Goal: Task Accomplishment & Management: Use online tool/utility

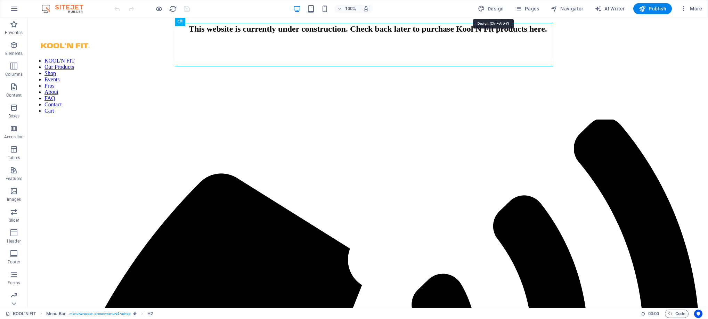
click at [496, 8] on span "Design" at bounding box center [491, 8] width 26 height 7
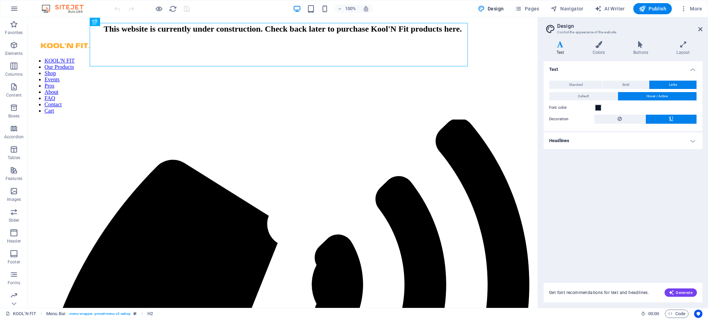
click at [595, 44] on icon at bounding box center [599, 44] width 38 height 7
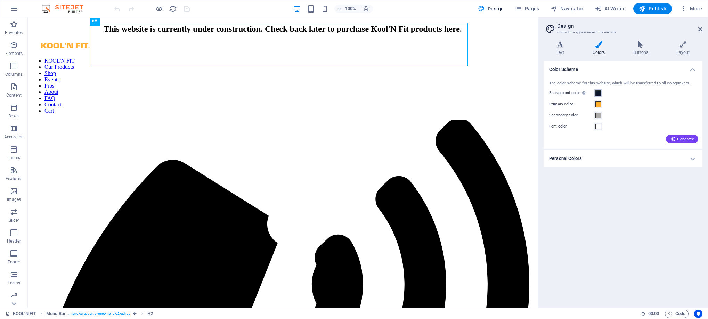
click at [598, 92] on span at bounding box center [599, 93] width 6 height 6
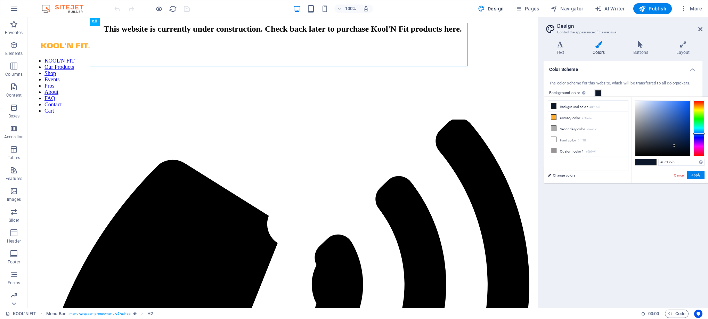
click at [598, 92] on span at bounding box center [599, 93] width 6 height 6
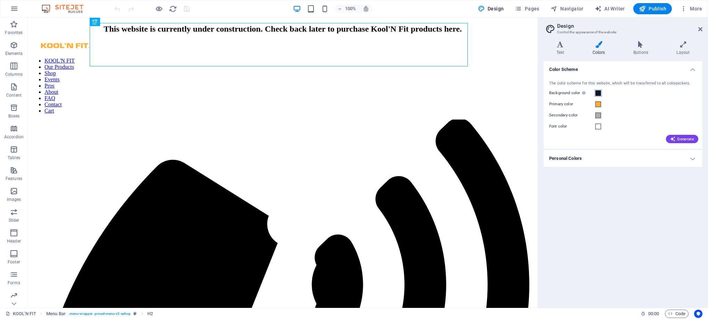
click at [598, 92] on span at bounding box center [599, 93] width 6 height 6
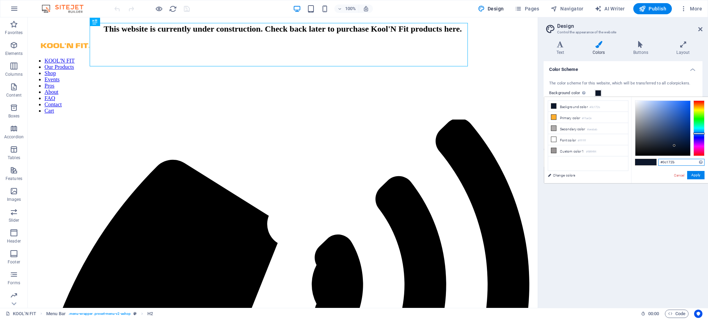
drag, startPoint x: 680, startPoint y: 162, endPoint x: 651, endPoint y: 162, distance: 28.2
click at [651, 162] on div "#0c172b Supported formats #0852ed rgb(8, 82, 237) rgba(8, 82, 237, 90%) hsv(221…" at bounding box center [670, 190] width 77 height 187
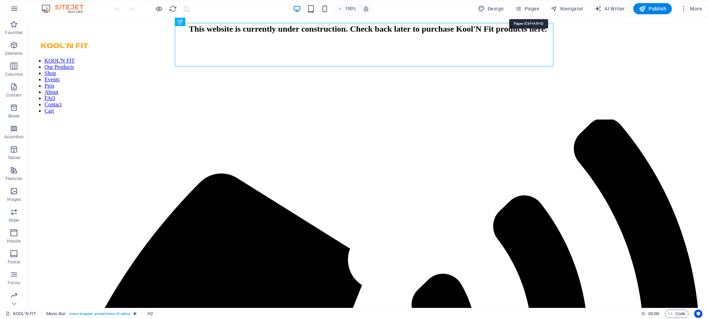
click at [534, 8] on span "Pages" at bounding box center [527, 8] width 24 height 7
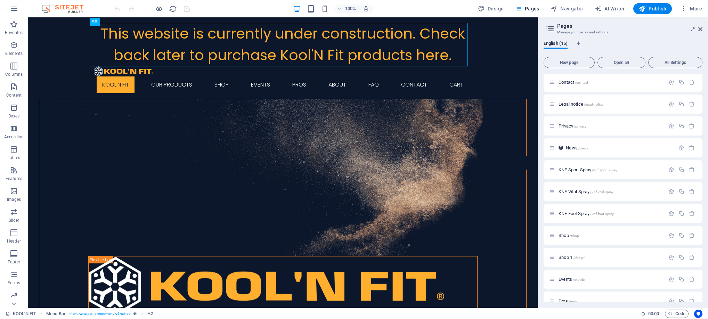
scroll to position [99, 0]
click at [578, 247] on span "/shop-1" at bounding box center [580, 247] width 13 height 4
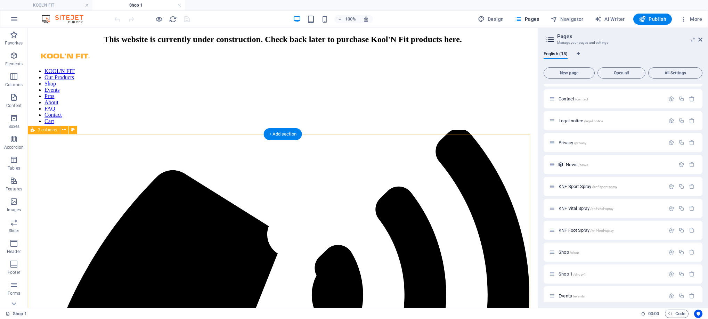
scroll to position [0, 0]
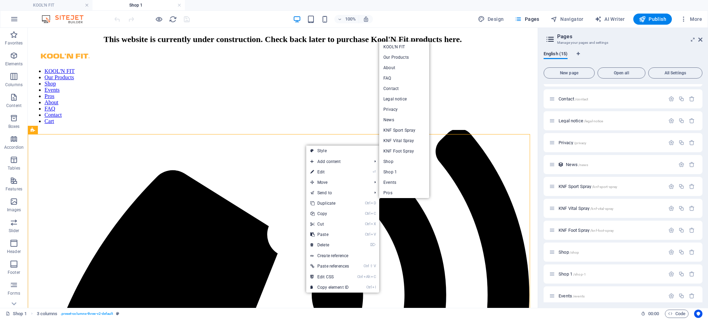
click at [398, 162] on link "Shop" at bounding box center [404, 162] width 50 height 10
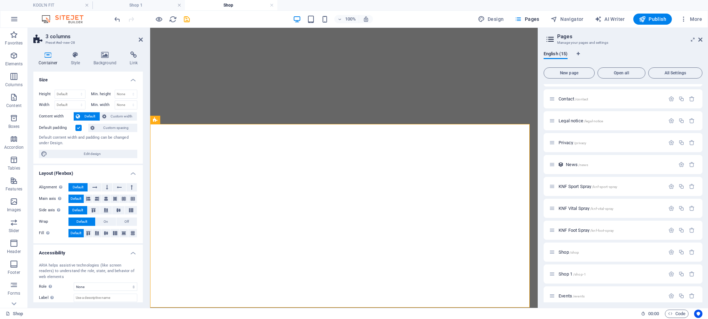
click at [140, 41] on icon at bounding box center [141, 40] width 4 height 6
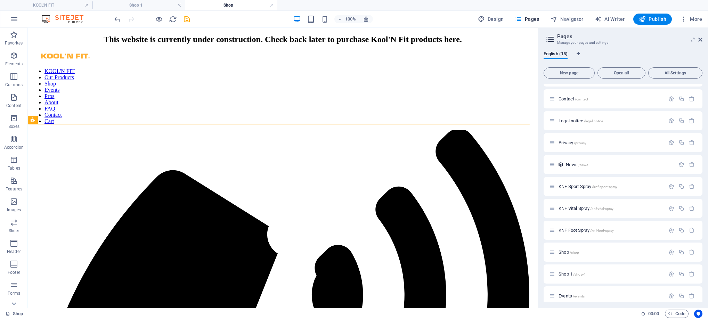
scroll to position [497, 0]
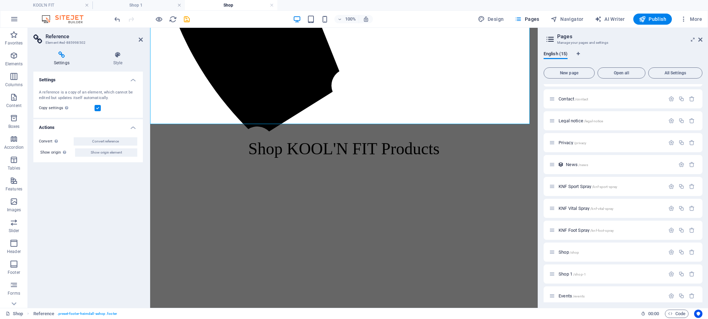
scroll to position [497, 0]
click at [140, 40] on icon at bounding box center [141, 40] width 4 height 6
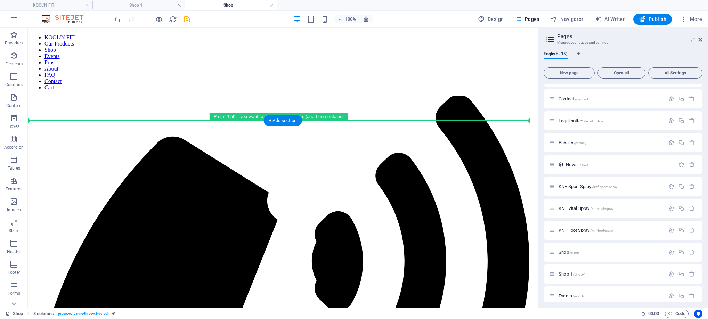
scroll to position [0, 0]
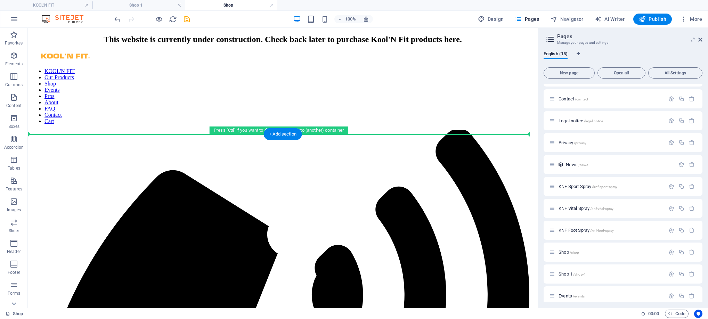
drag, startPoint x: 362, startPoint y: 237, endPoint x: 349, endPoint y: 138, distance: 100.0
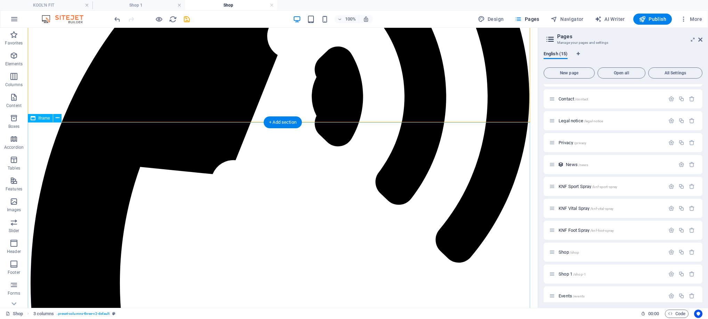
scroll to position [209, 0]
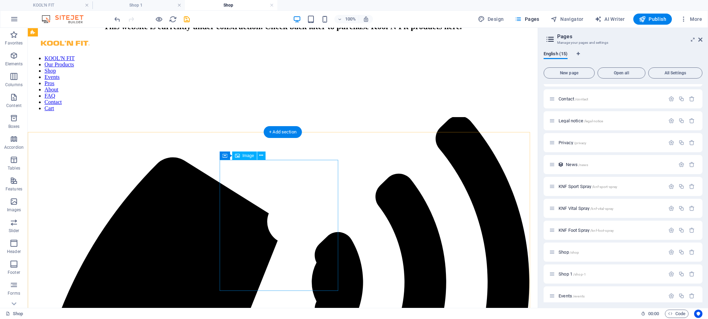
scroll to position [0, 0]
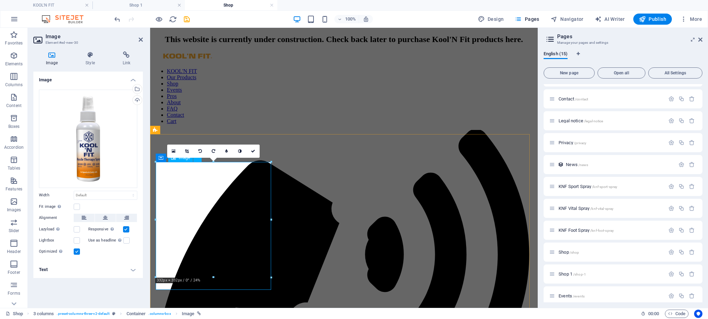
click at [67, 270] on h4 "Text" at bounding box center [88, 270] width 110 height 17
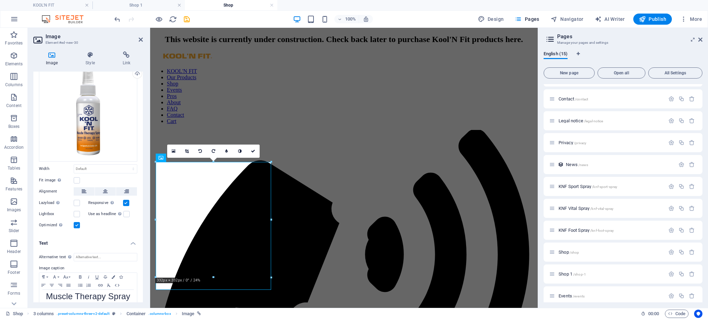
scroll to position [40, 0]
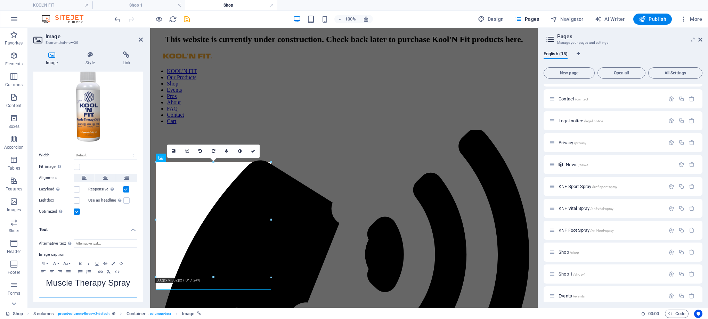
click at [46, 283] on span "Muscle Therapy Spray" at bounding box center [88, 282] width 84 height 9
click at [51, 281] on span "K'NF Muscle Therapy Spray" at bounding box center [88, 286] width 78 height 17
click at [88, 279] on span "Kool'N F Muscle Therapy Spray" at bounding box center [88, 286] width 90 height 17
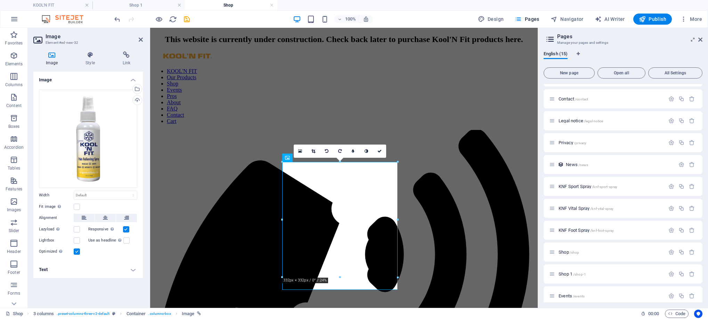
click at [76, 272] on h4 "Text" at bounding box center [88, 270] width 110 height 17
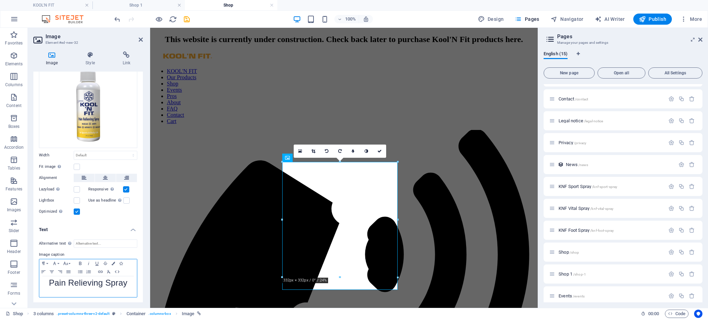
click at [47, 281] on p "Pain Relieving Spray" at bounding box center [88, 284] width 91 height 8
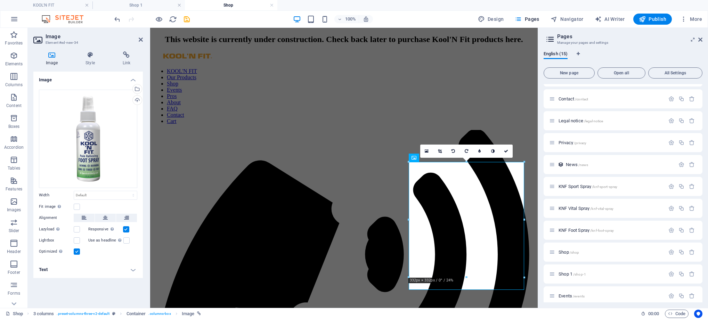
click at [68, 270] on h4 "Text" at bounding box center [88, 270] width 110 height 17
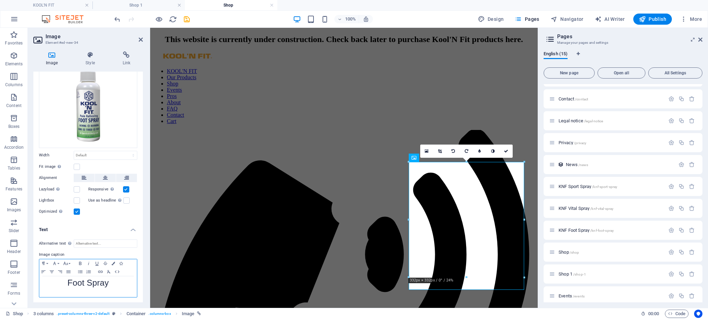
click at [67, 282] on span "Foot Spray" at bounding box center [87, 282] width 41 height 9
click at [86, 282] on span "Kool'N Fit Foot Spray" at bounding box center [88, 282] width 78 height 9
click at [119, 286] on span "Kool'N Fit Pain Relieving Foot Spray" at bounding box center [88, 286] width 76 height 17
click at [128, 294] on p "Kool'N Fit Pain Relieving Foot Spray" at bounding box center [88, 288] width 91 height 16
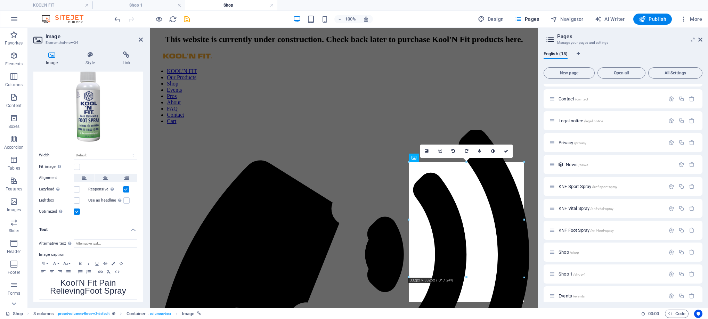
click at [662, 19] on span "Publish" at bounding box center [652, 19] width 27 height 7
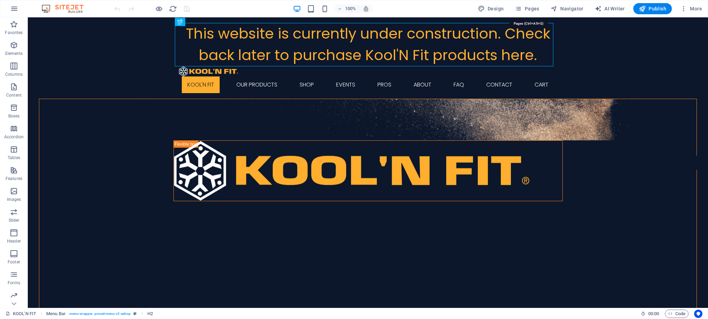
click at [534, 11] on span "Pages" at bounding box center [527, 8] width 24 height 7
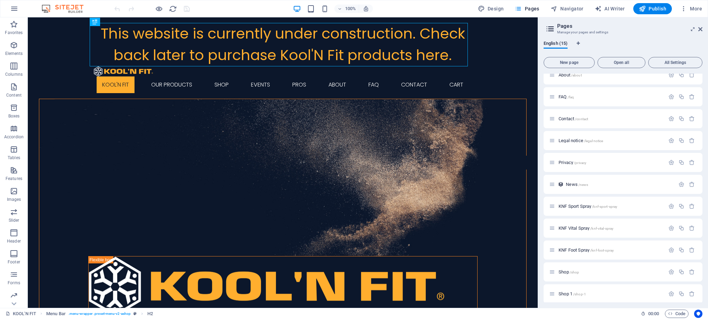
scroll to position [99, 0]
click at [690, 247] on icon "button" at bounding box center [692, 247] width 6 height 6
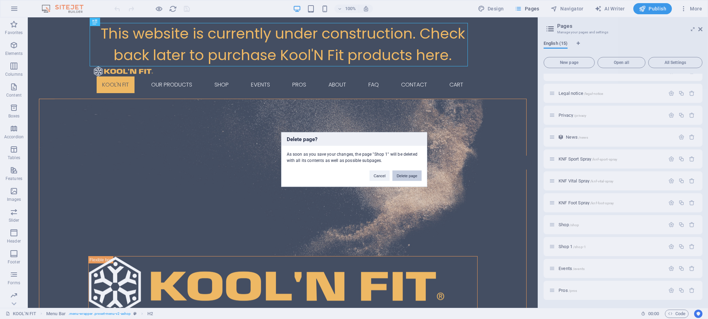
click at [406, 175] on button "Delete page" at bounding box center [407, 176] width 29 height 10
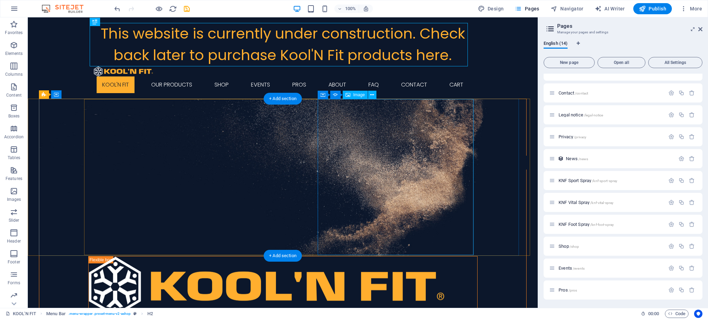
scroll to position [78, 0]
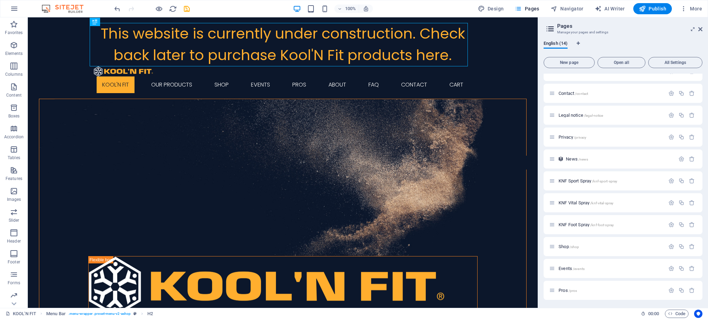
click at [586, 291] on p "Pros /pros" at bounding box center [611, 290] width 104 height 5
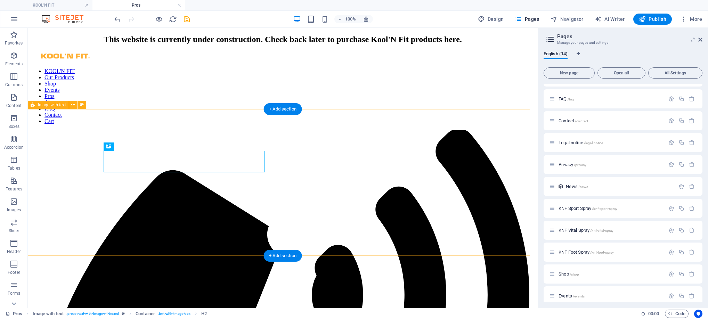
scroll to position [0, 0]
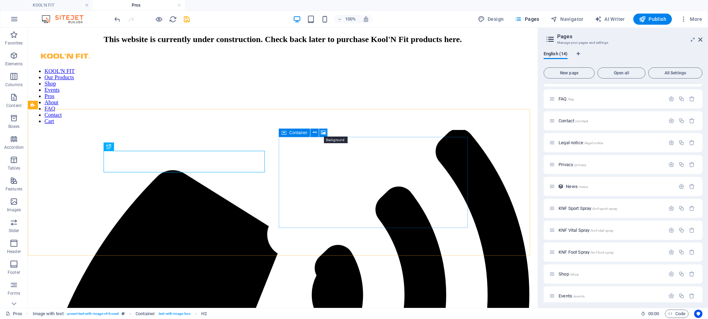
click at [325, 132] on icon at bounding box center [323, 132] width 5 height 7
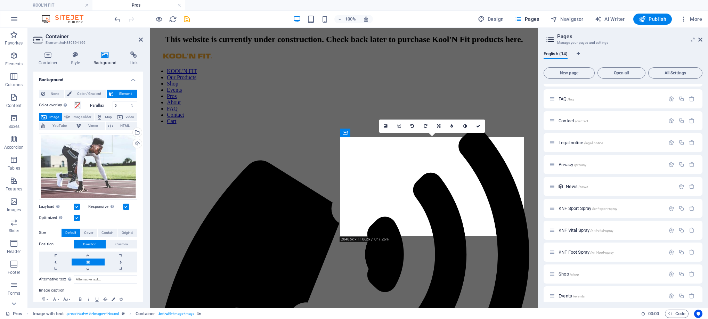
click at [137, 142] on div "Upload" at bounding box center [136, 144] width 10 height 10
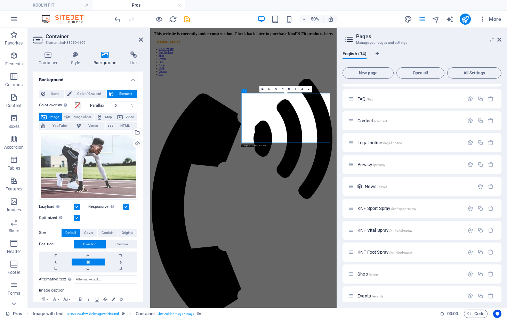
click at [137, 144] on div "Upload" at bounding box center [136, 144] width 10 height 10
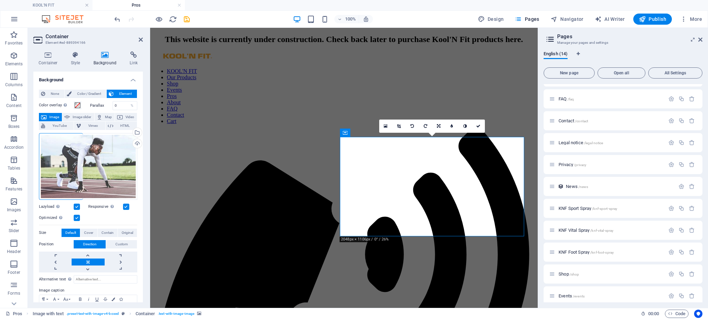
click at [383, 123] on link at bounding box center [385, 126] width 13 height 13
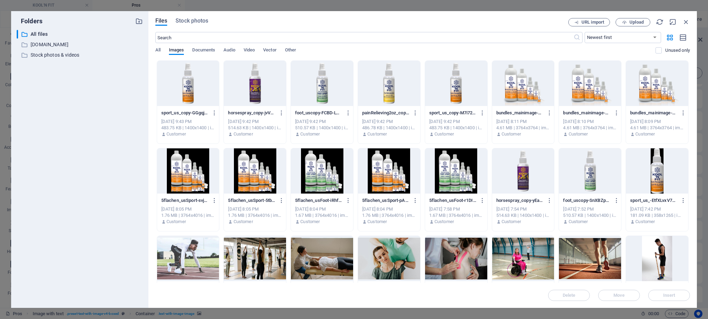
click at [633, 21] on span "Upload" at bounding box center [637, 22] width 14 height 4
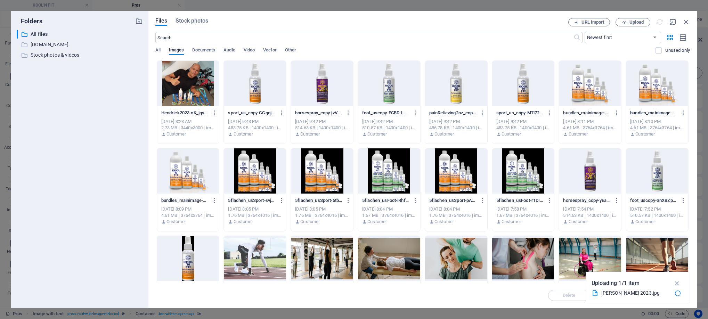
click at [177, 93] on div at bounding box center [188, 83] width 62 height 45
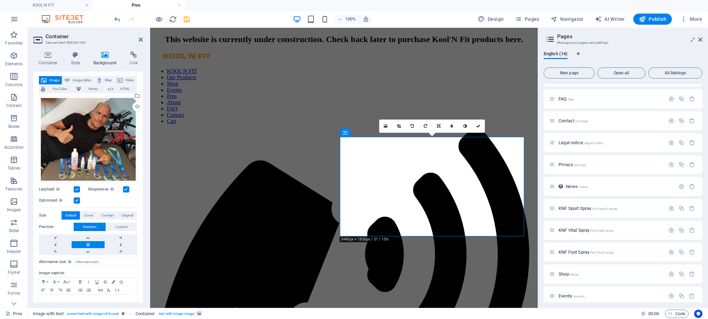
scroll to position [56, 0]
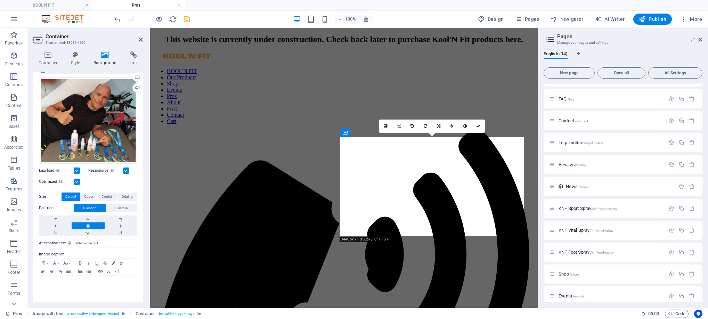
click at [387, 126] on icon at bounding box center [386, 126] width 4 height 5
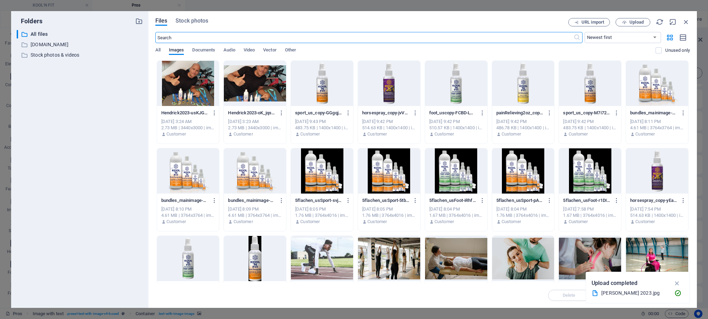
click at [628, 22] on span "Upload" at bounding box center [633, 22] width 29 height 5
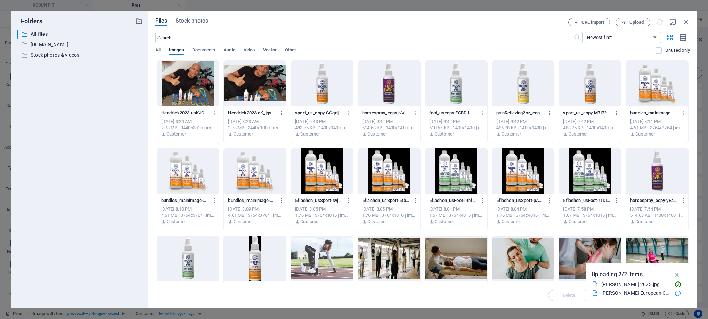
click at [408, 169] on div at bounding box center [389, 171] width 62 height 45
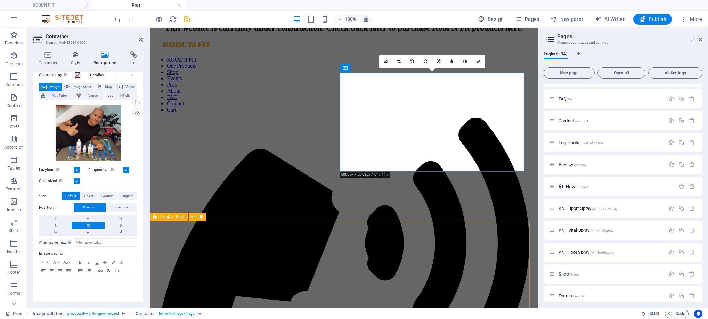
scroll to position [0, 0]
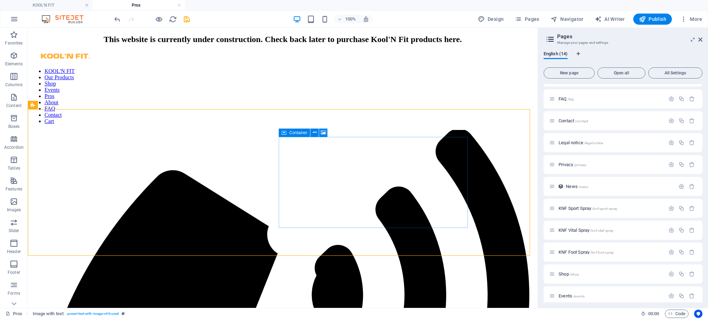
click at [323, 131] on icon at bounding box center [323, 132] width 5 height 7
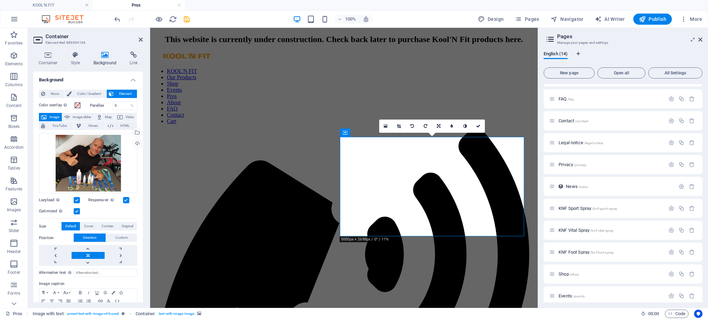
click at [136, 141] on div "Upload" at bounding box center [136, 144] width 10 height 10
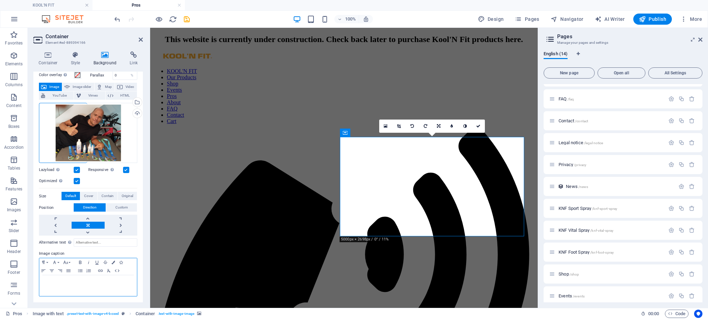
click at [81, 279] on p at bounding box center [88, 282] width 91 height 6
paste div
drag, startPoint x: 93, startPoint y: 294, endPoint x: 68, endPoint y: 288, distance: 25.6
click at [68, 288] on p "[PERSON_NAME] European Champion Tri-Athlete [PERSON_NAME] European Champion Tri…" at bounding box center [88, 293] width 91 height 28
click at [189, 16] on icon "save" at bounding box center [187, 19] width 8 height 8
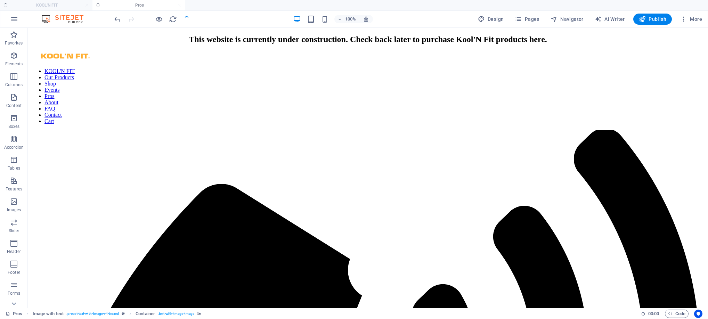
checkbox input "false"
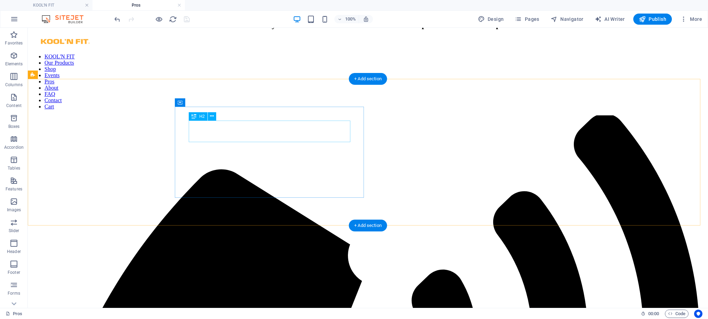
scroll to position [0, 0]
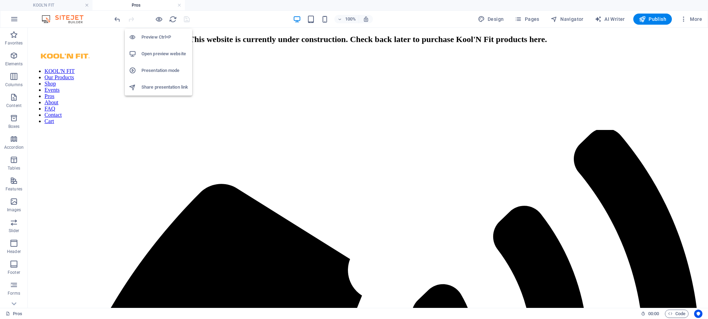
click at [156, 20] on icon "button" at bounding box center [159, 19] width 8 height 8
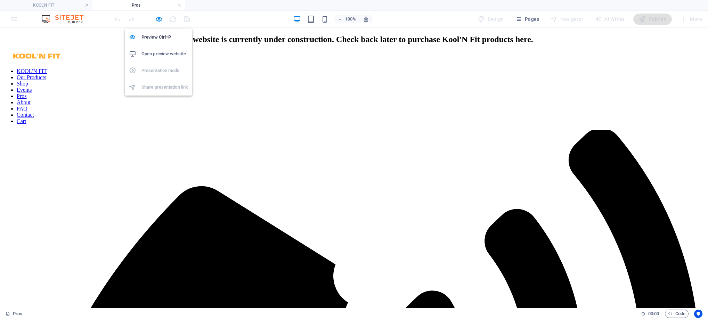
click at [158, 19] on icon "button" at bounding box center [159, 19] width 8 height 8
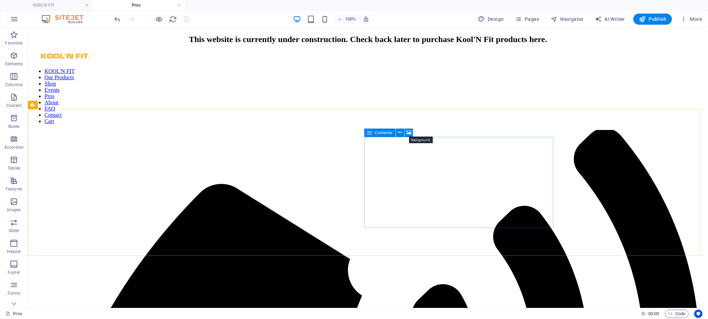
click at [409, 130] on icon at bounding box center [409, 132] width 5 height 7
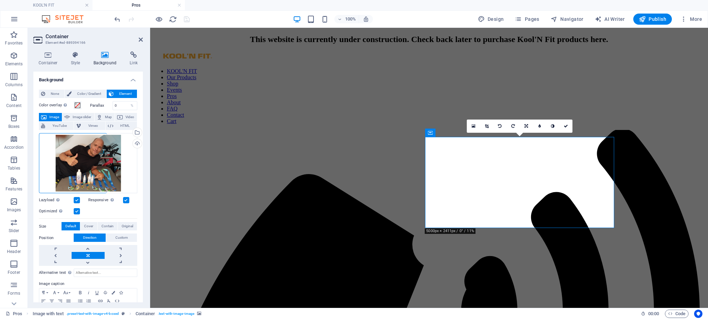
click at [136, 133] on div "Select files from the file manager, stock photos, or upload file(s)" at bounding box center [136, 133] width 10 height 10
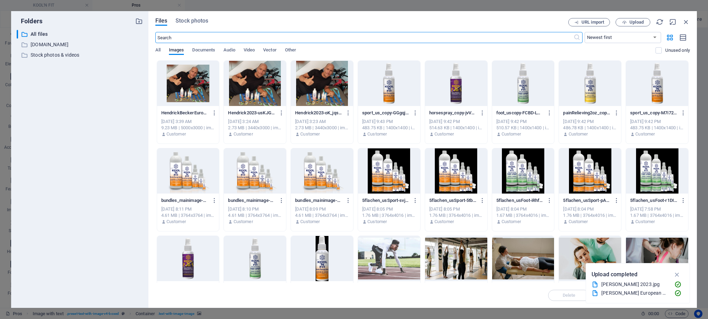
click at [625, 22] on icon "button" at bounding box center [625, 22] width 5 height 5
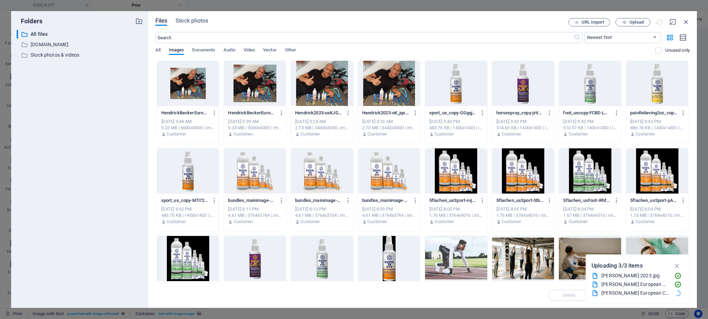
click at [202, 83] on div at bounding box center [188, 83] width 62 height 45
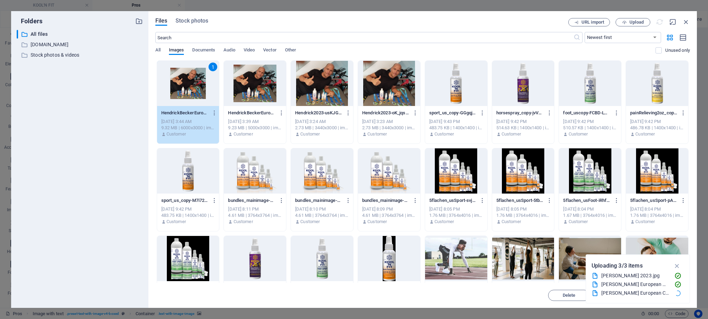
click at [679, 265] on icon "button" at bounding box center [678, 266] width 8 height 8
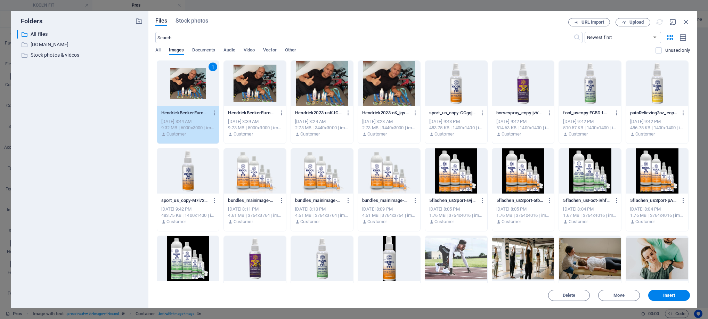
click at [665, 295] on span "Insert" at bounding box center [670, 296] width 12 height 4
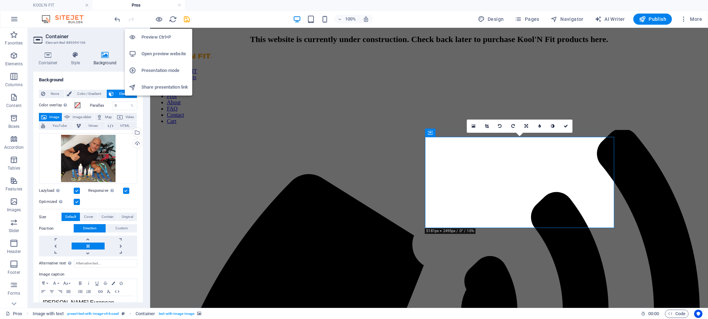
click at [161, 20] on icon "button" at bounding box center [159, 19] width 8 height 8
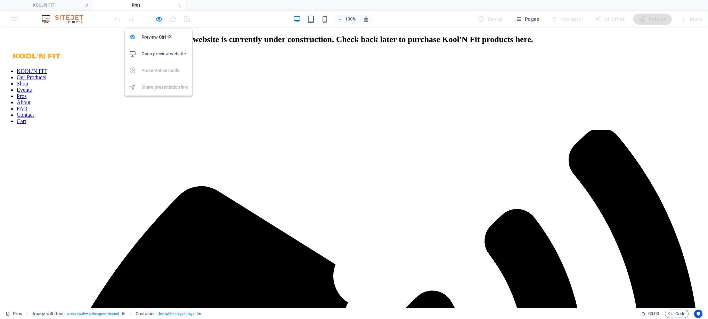
click at [159, 20] on icon "button" at bounding box center [159, 19] width 8 height 8
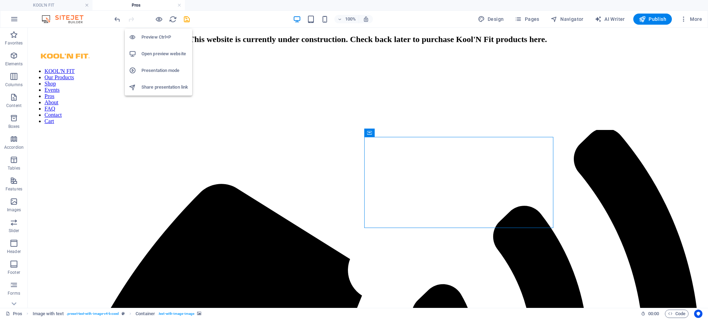
click at [159, 20] on icon "button" at bounding box center [159, 19] width 8 height 8
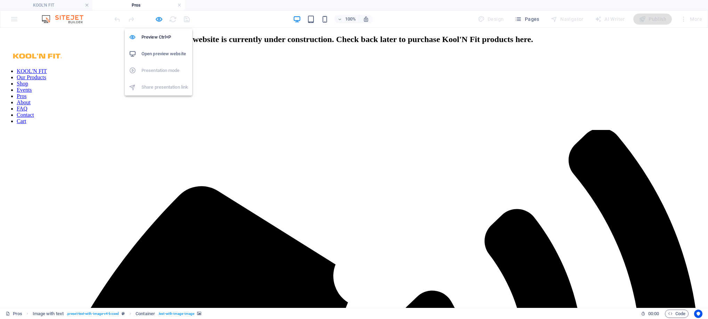
click at [159, 20] on icon "button" at bounding box center [159, 19] width 8 height 8
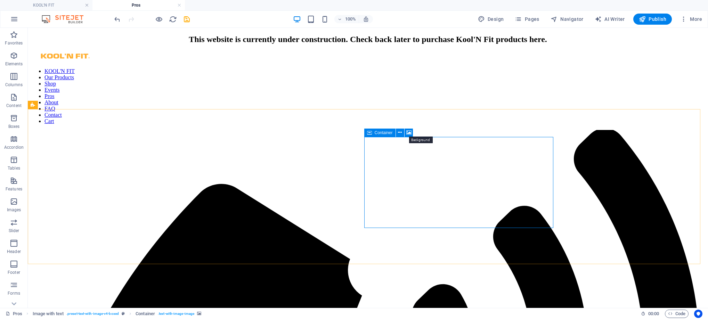
click at [410, 131] on icon at bounding box center [409, 132] width 5 height 7
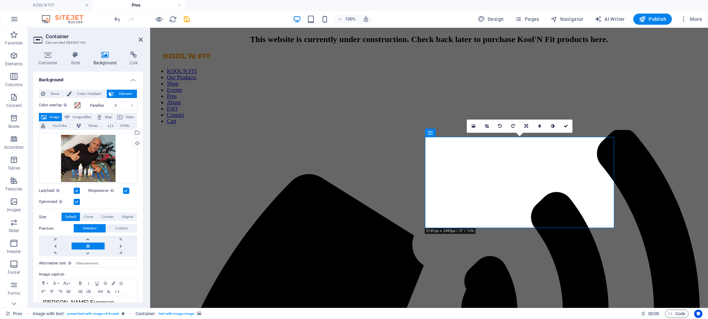
click at [136, 142] on div "Upload" at bounding box center [136, 144] width 10 height 10
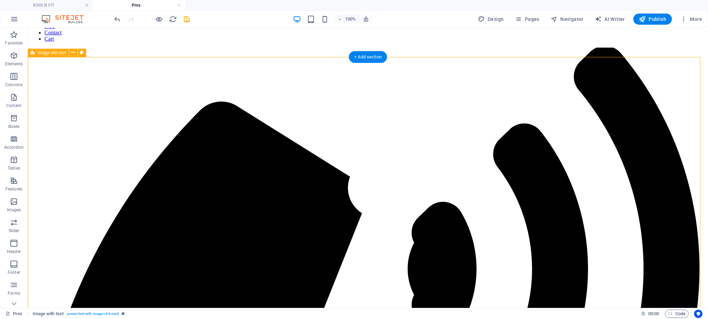
scroll to position [104, 0]
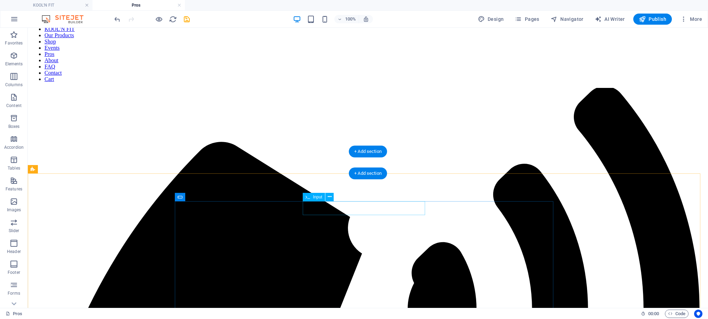
scroll to position [0, 0]
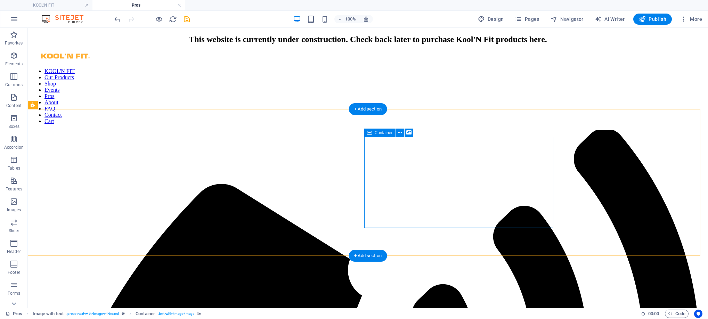
click at [409, 130] on icon at bounding box center [409, 132] width 5 height 7
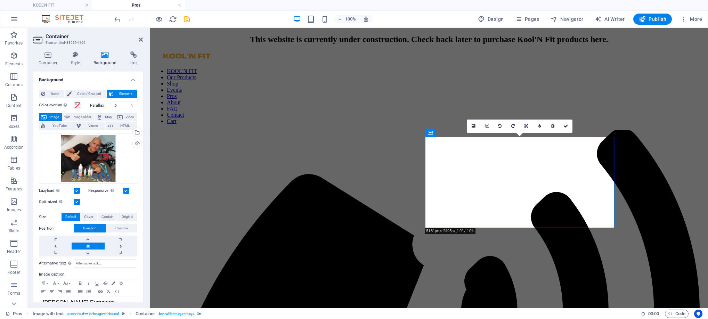
click at [137, 130] on div "Select files from the file manager, stock photos, or upload file(s)" at bounding box center [136, 133] width 10 height 10
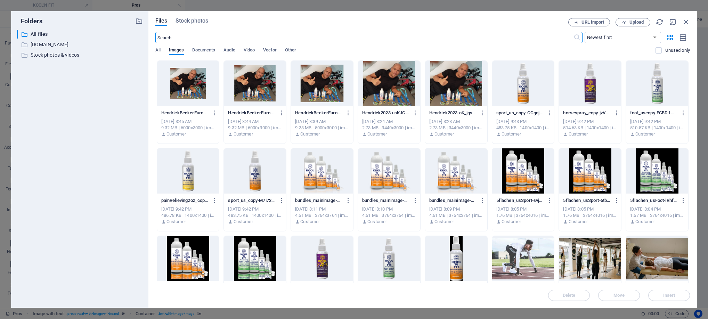
click at [193, 95] on div at bounding box center [188, 83] width 62 height 45
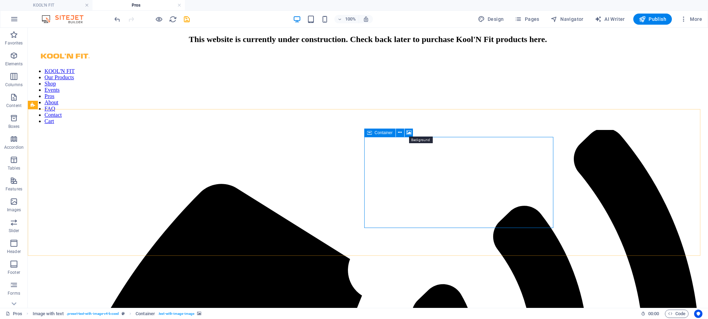
click at [411, 134] on button at bounding box center [409, 133] width 8 height 8
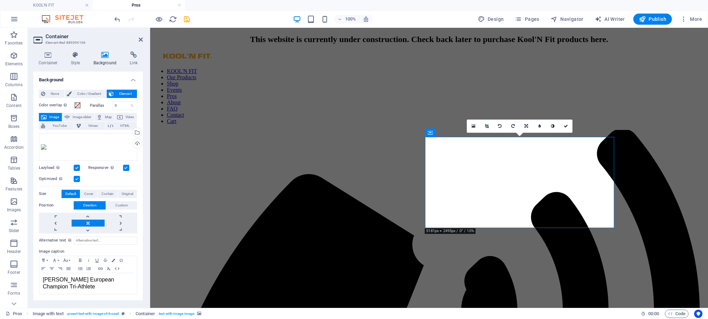
click at [139, 133] on div "Select files from the file manager, stock photos, or upload file(s)" at bounding box center [136, 133] width 10 height 10
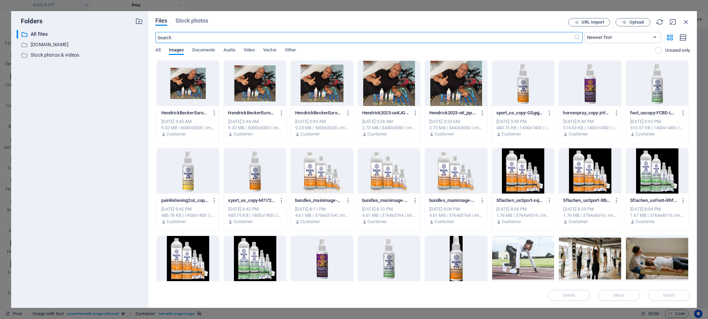
click at [305, 98] on div at bounding box center [322, 83] width 62 height 45
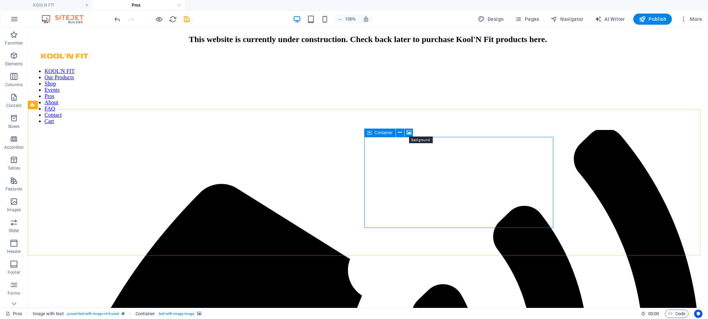
click at [409, 133] on icon at bounding box center [409, 132] width 5 height 7
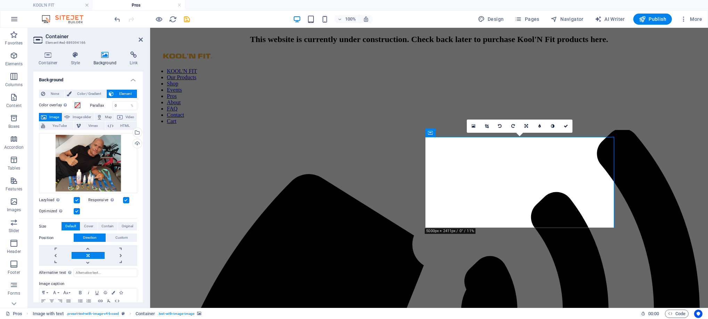
click at [136, 131] on div "Select files from the file manager, stock photos, or upload file(s)" at bounding box center [136, 133] width 10 height 10
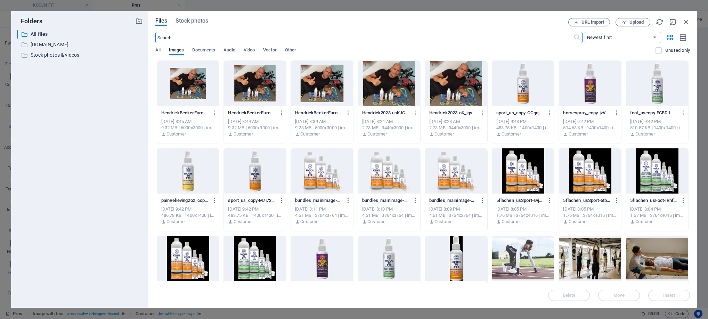
click at [433, 97] on div at bounding box center [456, 83] width 62 height 45
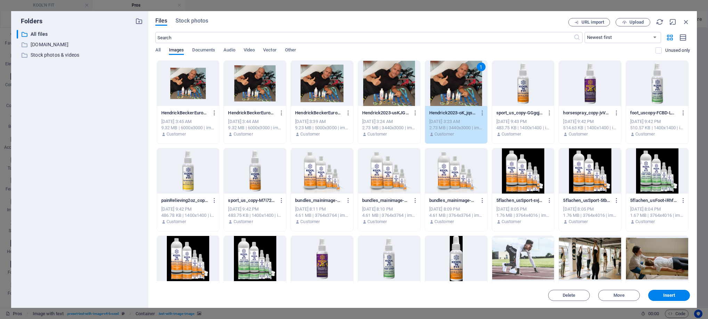
drag, startPoint x: 666, startPoint y: 293, endPoint x: 514, endPoint y: 264, distance: 154.2
click at [666, 293] on button "Insert" at bounding box center [670, 295] width 42 height 11
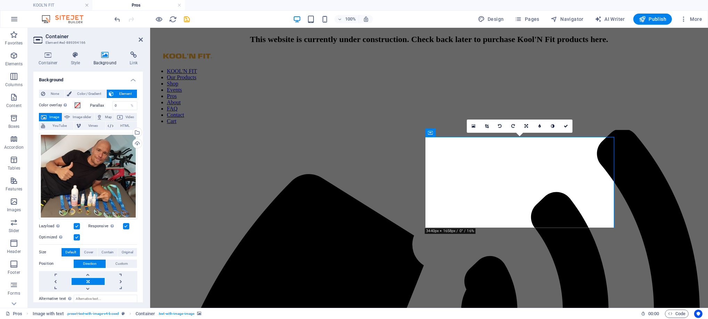
click at [131, 250] on span "Original" at bounding box center [127, 252] width 11 height 8
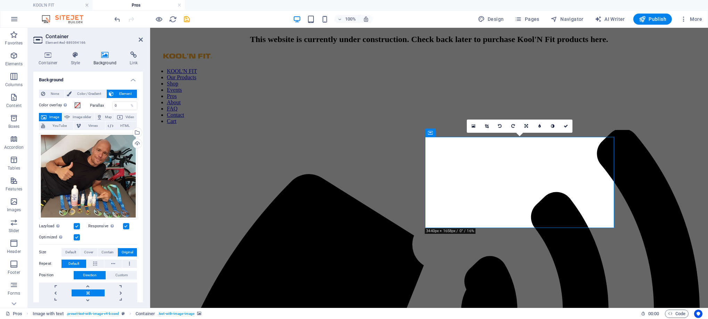
click at [102, 250] on span "Contain" at bounding box center [108, 252] width 12 height 8
click at [70, 253] on span "Default" at bounding box center [70, 252] width 11 height 8
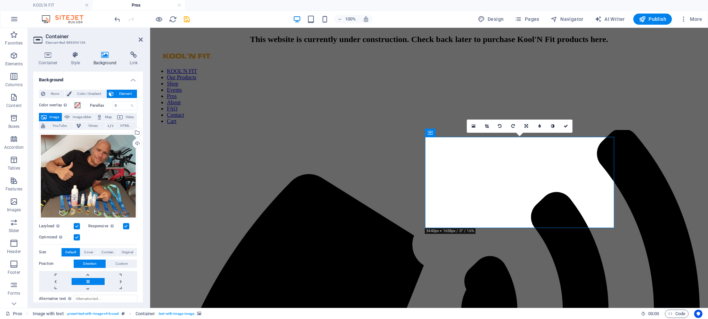
click at [87, 250] on span "Cover" at bounding box center [88, 252] width 9 height 8
click at [102, 253] on span "Contain" at bounding box center [108, 252] width 12 height 8
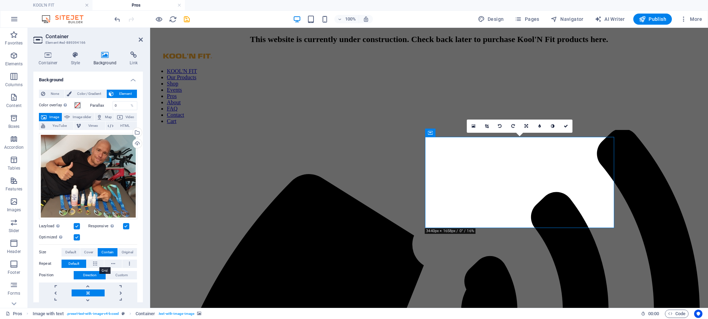
click at [96, 263] on icon at bounding box center [95, 264] width 4 height 8
click at [113, 263] on icon at bounding box center [113, 264] width 4 height 8
click at [128, 262] on button at bounding box center [129, 264] width 15 height 8
click at [80, 263] on button "Default" at bounding box center [74, 264] width 25 height 8
click at [74, 223] on label at bounding box center [77, 226] width 6 height 6
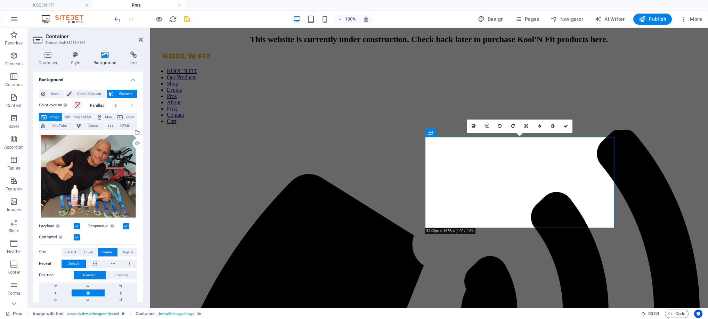
click at [0, 0] on input "Lazyload Loading images after the page loads improves page speed." at bounding box center [0, 0] width 0 height 0
click at [75, 225] on label at bounding box center [77, 226] width 6 height 6
click at [0, 0] on input "Lazyload Loading images after the page loads improves page speed." at bounding box center [0, 0] width 0 height 0
click at [124, 252] on span "Original" at bounding box center [127, 252] width 11 height 8
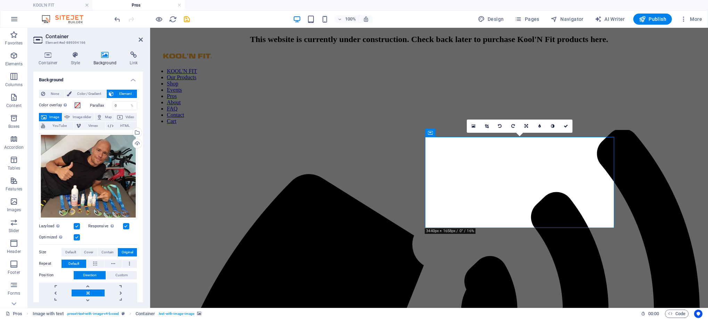
click at [69, 252] on span "Default" at bounding box center [70, 252] width 11 height 8
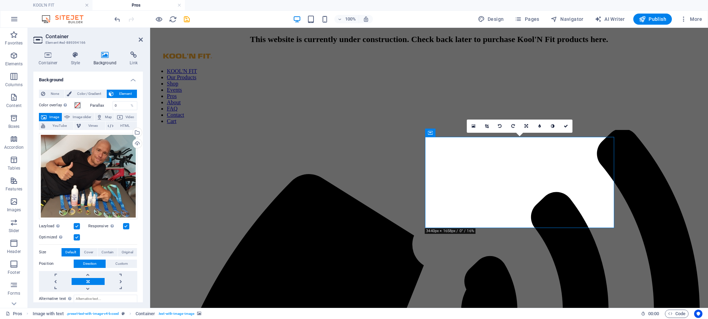
click at [487, 127] on icon at bounding box center [487, 126] width 4 height 4
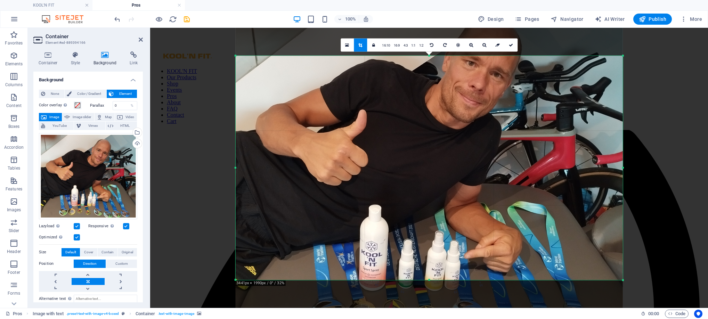
click at [413, 47] on link "1:1" at bounding box center [414, 45] width 8 height 13
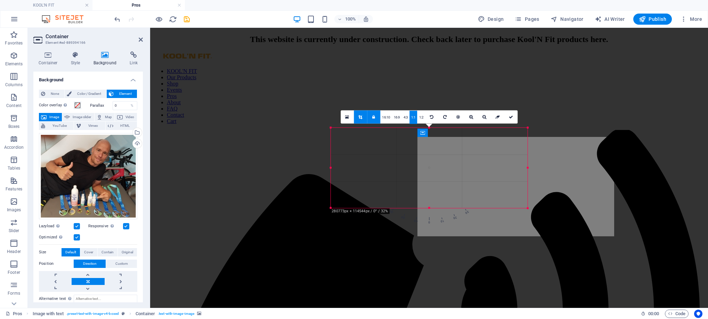
drag, startPoint x: 569, startPoint y: 57, endPoint x: 483, endPoint y: 200, distance: 166.4
click at [483, 201] on div "180 170 160 150 140 130 120 110 100 90 80 70 60 50 40 30 20 10 0 -10 -20 -30 -4…" at bounding box center [429, 168] width 197 height 80
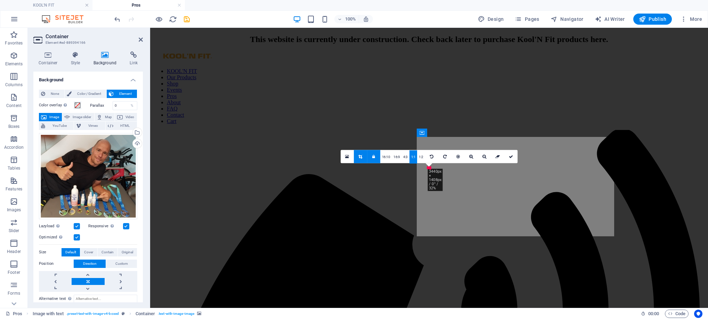
click at [421, 158] on link "1:2" at bounding box center [421, 157] width 8 height 13
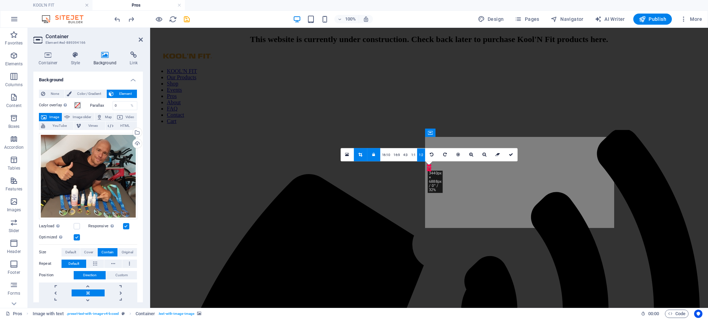
click at [493, 186] on div "Drag here to replace the existing content. Press “Ctrl” if you want to create a…" at bounding box center [429, 168] width 558 height 280
click at [509, 178] on div "Drag here to replace the existing content. Press “Ctrl” if you want to create a…" at bounding box center [429, 168] width 558 height 280
click at [139, 40] on icon at bounding box center [141, 40] width 4 height 6
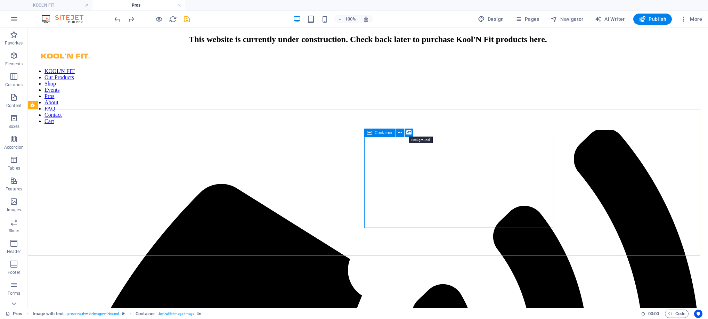
click at [409, 131] on icon at bounding box center [409, 132] width 5 height 7
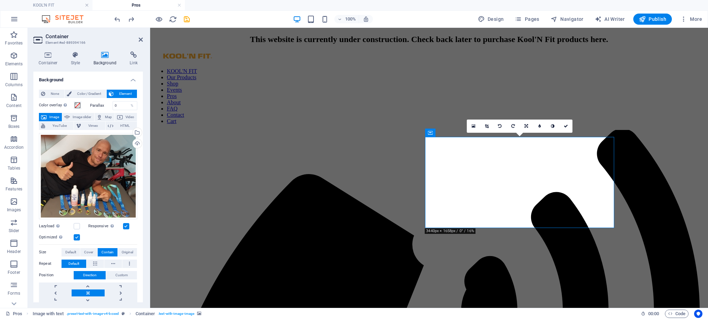
click at [486, 128] on link at bounding box center [486, 126] width 13 height 13
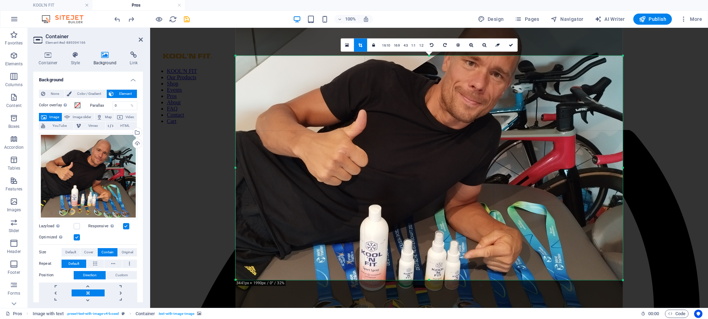
click at [404, 46] on link "4:3" at bounding box center [406, 45] width 8 height 13
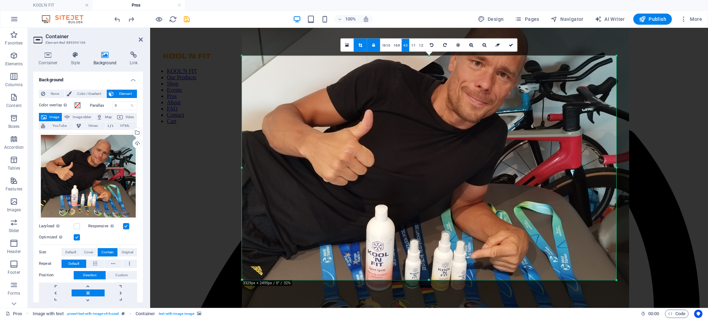
click at [423, 48] on link "1:2" at bounding box center [421, 45] width 8 height 13
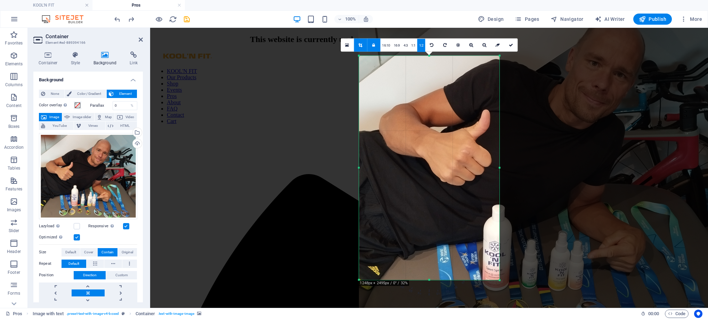
click at [430, 46] on icon at bounding box center [431, 45] width 3 height 4
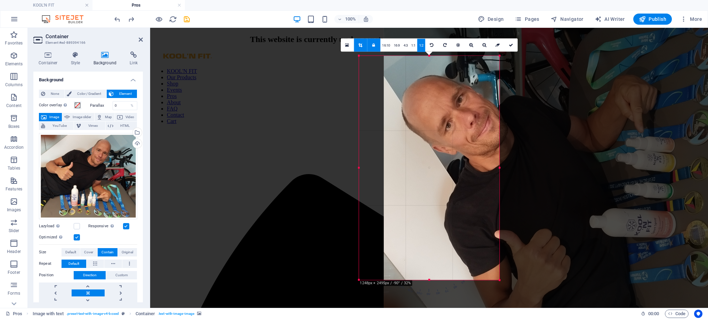
click at [430, 46] on icon at bounding box center [431, 45] width 3 height 4
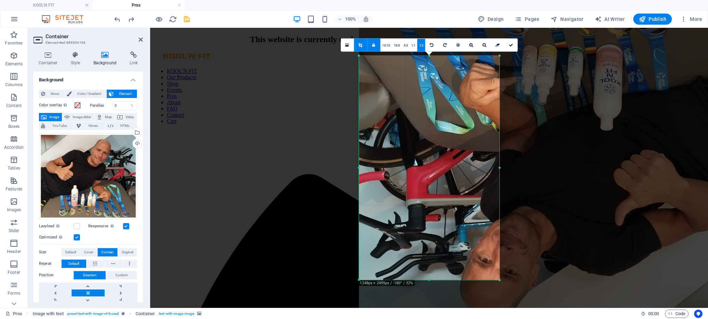
click at [430, 46] on icon at bounding box center [431, 45] width 3 height 4
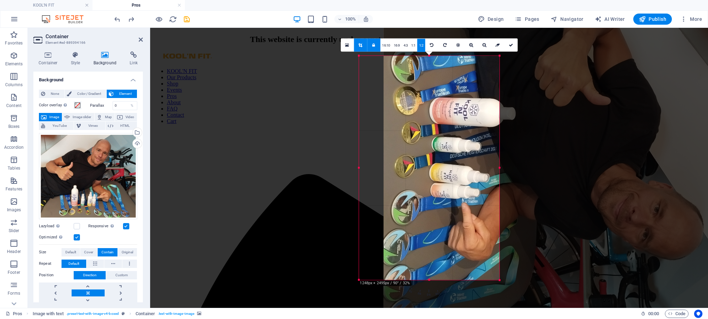
click at [430, 46] on icon at bounding box center [431, 45] width 3 height 4
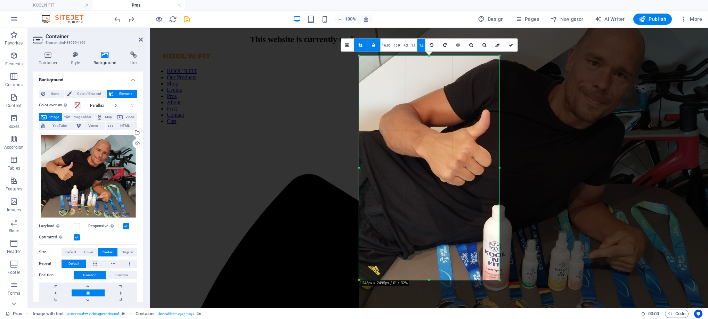
click at [422, 46] on link "1:2" at bounding box center [422, 45] width 8 height 13
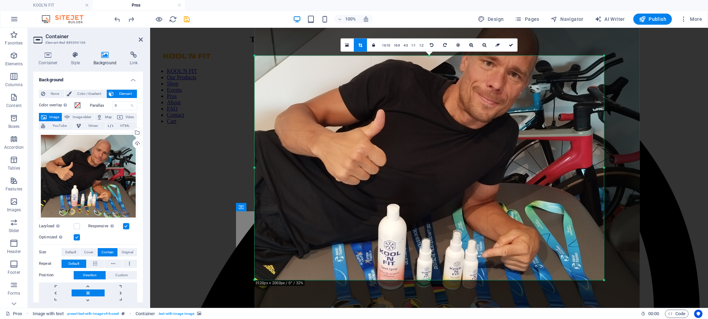
drag, startPoint x: 501, startPoint y: 167, endPoint x: 708, endPoint y: 144, distance: 208.2
click at [708, 144] on html "KOOL'N FIT KOOL'N FIT Pros Favorites Elements Columns Content Boxes Accordion T…" at bounding box center [354, 159] width 708 height 319
drag, startPoint x: 408, startPoint y: 280, endPoint x: 414, endPoint y: 303, distance: 23.7
click at [414, 280] on div "180 170 160 150 140 130 120 110 100 90 80 70 60 50 40 30 20 10 0 -10 -20 -30 -4…" at bounding box center [430, 168] width 350 height 224
click at [414, 44] on link "1:1" at bounding box center [414, 45] width 8 height 13
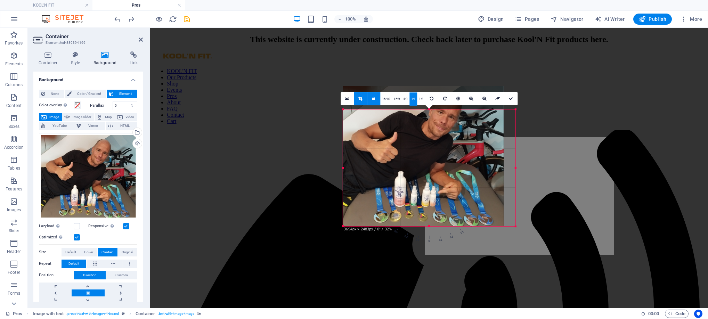
drag, startPoint x: 570, startPoint y: 280, endPoint x: 463, endPoint y: 171, distance: 152.2
click at [463, 171] on div "180 170 160 150 140 130 120 110 100 90 80 70 60 50 40 30 20 10 0 -10 -20 -30 -4…" at bounding box center [429, 168] width 173 height 117
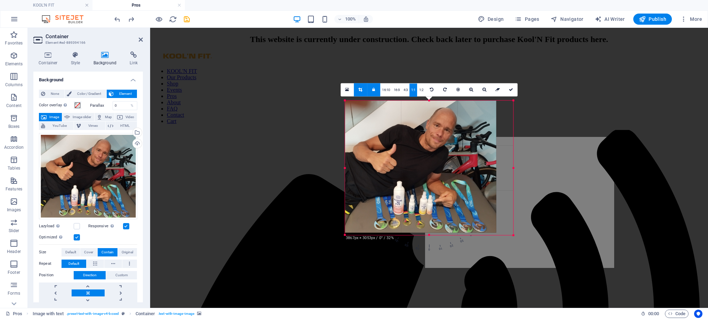
drag, startPoint x: 428, startPoint y: 113, endPoint x: 429, endPoint y: 87, distance: 26.5
click at [429, 101] on div "180 170 160 150 140 130 120 110 100 90 80 70 60 50 40 30 20 10 0 -10 -20 -30 -4…" at bounding box center [429, 168] width 169 height 135
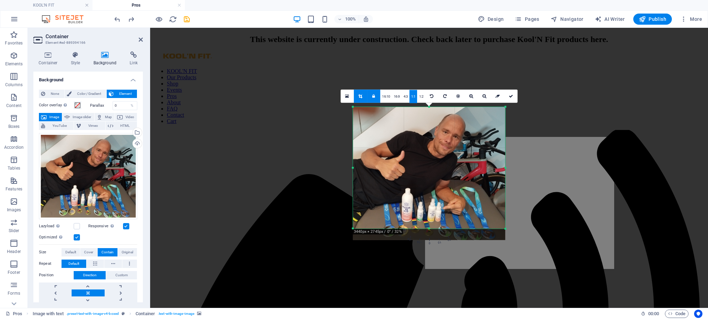
click at [512, 96] on icon at bounding box center [511, 96] width 4 height 4
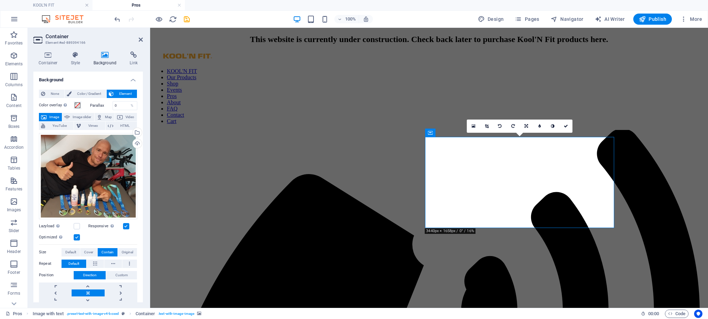
click at [488, 127] on icon at bounding box center [487, 126] width 4 height 4
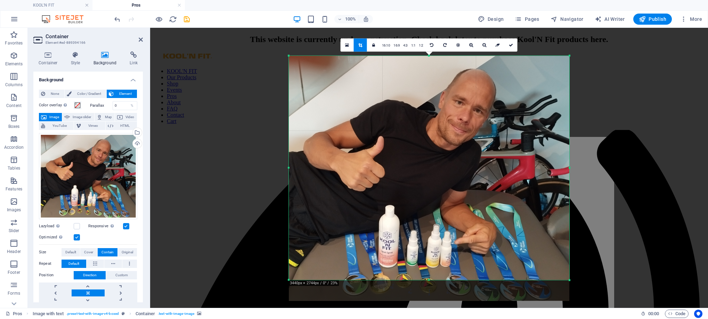
click at [396, 280] on div "180 170 160 150 140 130 120 110 100 90 80 70 60 50 40 30 20 10 0 -10 -20 -30 -4…" at bounding box center [429, 168] width 281 height 224
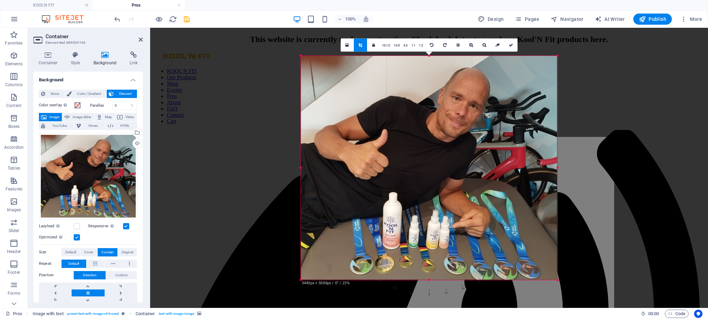
drag, startPoint x: 569, startPoint y: 281, endPoint x: 544, endPoint y: 287, distance: 26.2
click at [544, 280] on div "180 170 160 150 140 130 120 110 100 90 80 70 60 50 40 30 20 10 0 -10 -20 -30 -4…" at bounding box center [429, 168] width 257 height 224
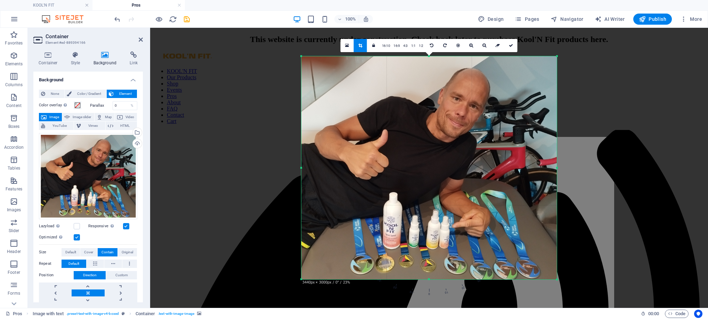
click at [513, 47] on icon at bounding box center [511, 45] width 4 height 4
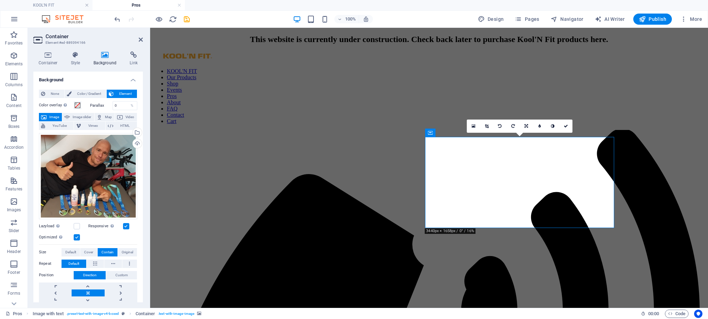
click at [136, 133] on div "Select files from the file manager, stock photos, or upload file(s)" at bounding box center [136, 133] width 10 height 10
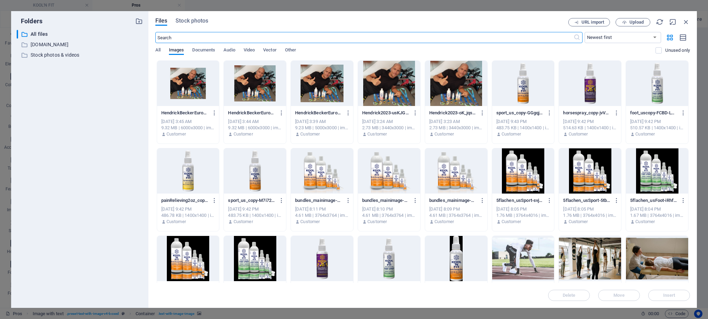
click at [213, 112] on icon "button" at bounding box center [214, 113] width 7 height 6
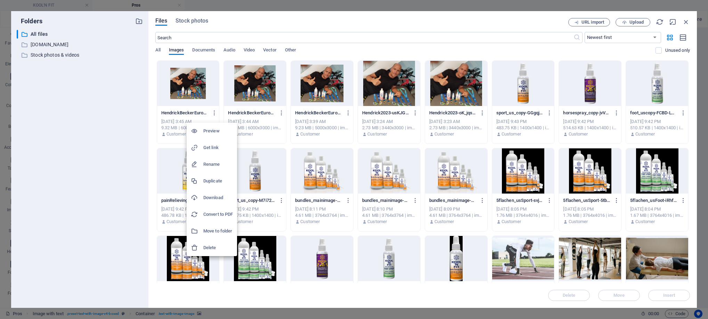
click at [214, 247] on h6 "Delete" at bounding box center [218, 248] width 30 height 8
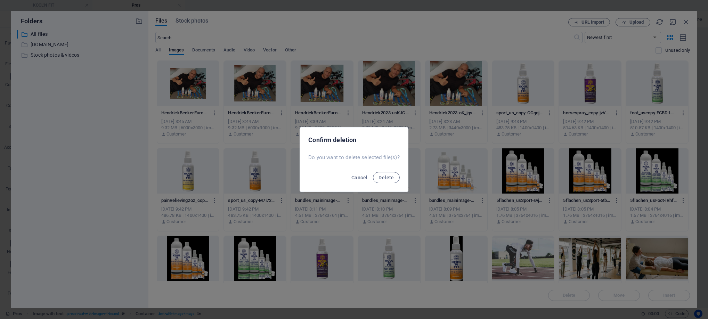
click at [382, 179] on span "Delete" at bounding box center [386, 178] width 15 height 6
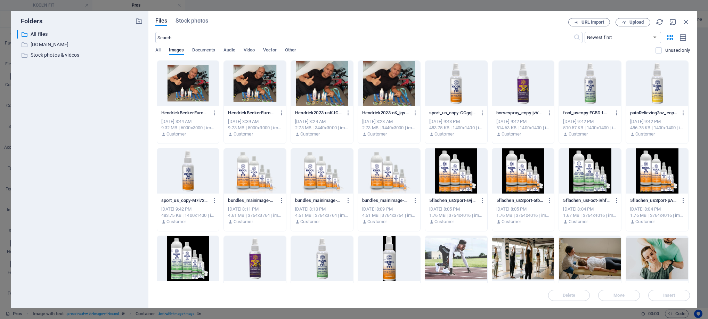
click at [280, 113] on icon "button" at bounding box center [282, 113] width 7 height 6
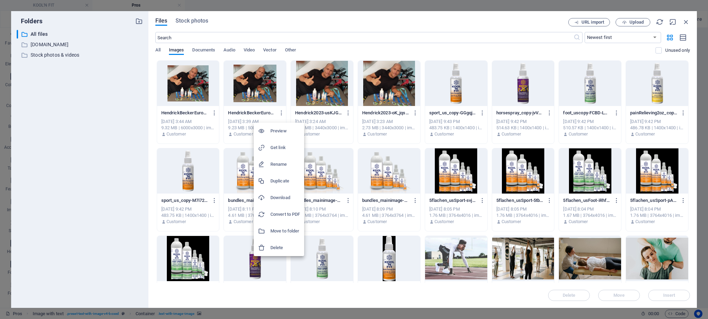
click at [289, 247] on h6 "Delete" at bounding box center [286, 248] width 30 height 8
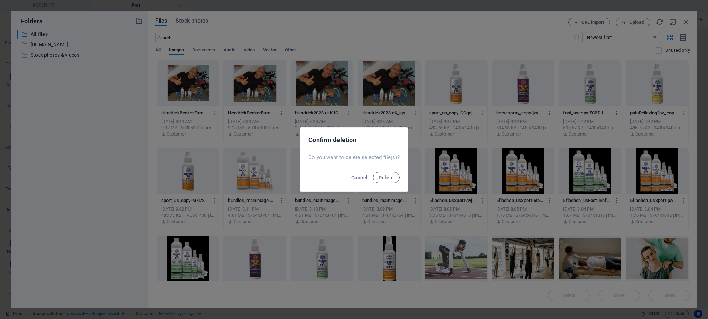
click at [392, 177] on span "Delete" at bounding box center [386, 178] width 15 height 6
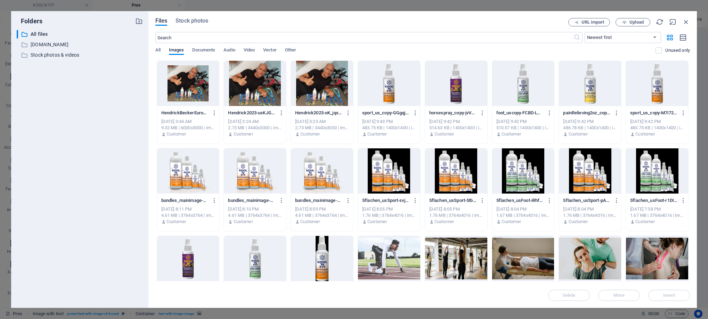
click at [213, 114] on icon "button" at bounding box center [214, 113] width 7 height 6
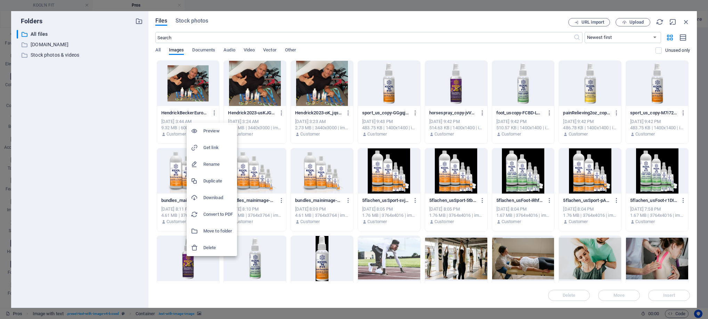
click at [207, 245] on h6 "Delete" at bounding box center [218, 248] width 30 height 8
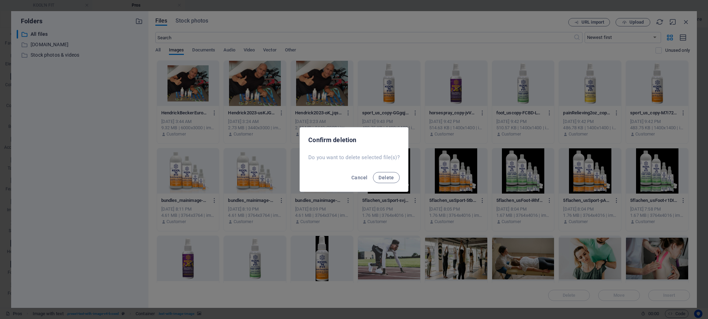
click at [390, 176] on span "Delete" at bounding box center [386, 178] width 15 height 6
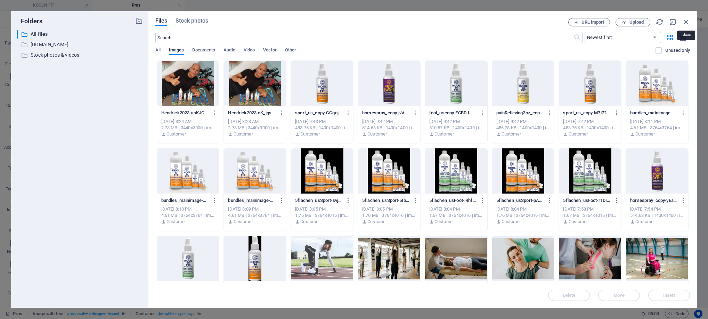
click at [687, 22] on icon "button" at bounding box center [687, 22] width 8 height 8
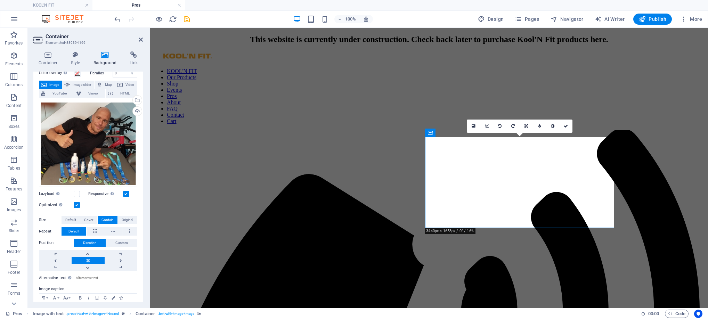
scroll to position [67, 0]
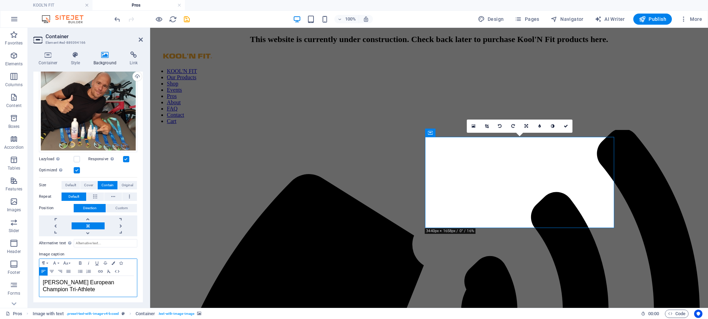
drag, startPoint x: 72, startPoint y: 288, endPoint x: 43, endPoint y: 277, distance: 31.3
click at [43, 277] on div "[PERSON_NAME] European Champion Tri-Athlete ​" at bounding box center [88, 286] width 98 height 21
copy span "[PERSON_NAME] European Champion Tri-Athlete"
click at [89, 241] on input "Alternative text The alternative text is used by devices that cannot display im…" at bounding box center [106, 243] width 64 height 8
paste input "[PERSON_NAME] European Champion Tri-Athlete"
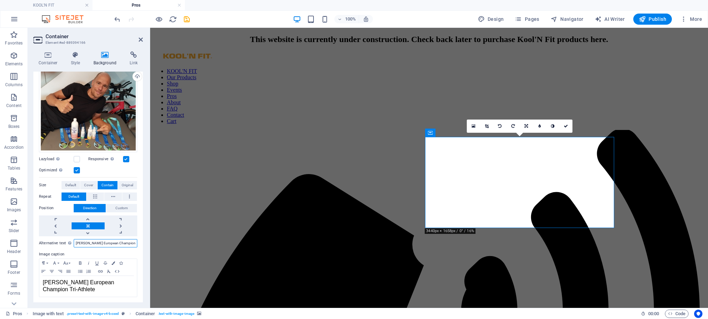
scroll to position [0, 16]
type input "[PERSON_NAME] European Champion Tri-Athlete"
click at [50, 271] on icon "button" at bounding box center [52, 272] width 8 height 6
click at [73, 59] on h4 "Style" at bounding box center [77, 58] width 23 height 15
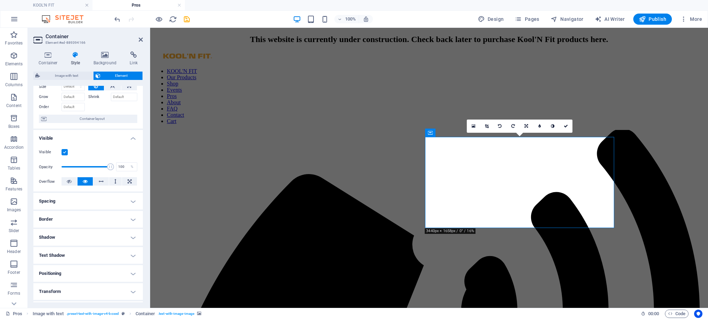
scroll to position [82, 0]
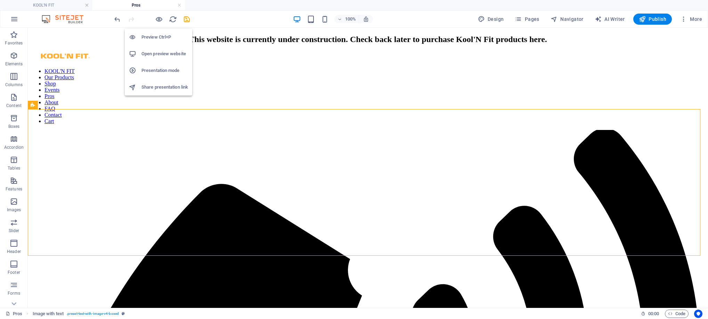
click at [161, 16] on icon "button" at bounding box center [159, 19] width 8 height 8
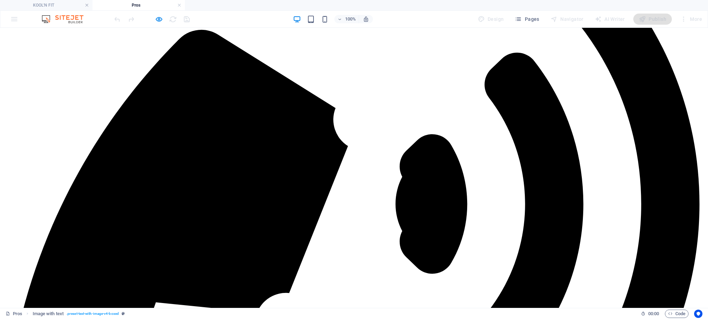
scroll to position [0, 0]
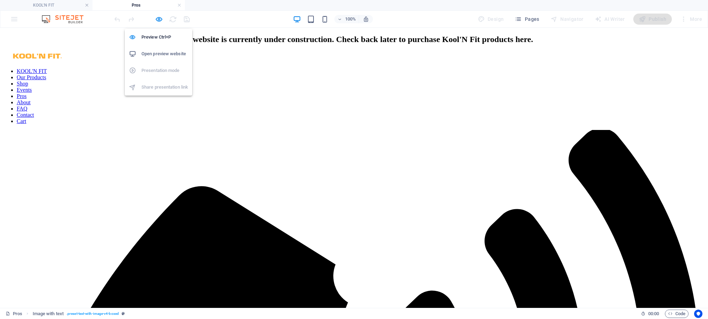
click at [159, 15] on icon "button" at bounding box center [159, 19] width 8 height 8
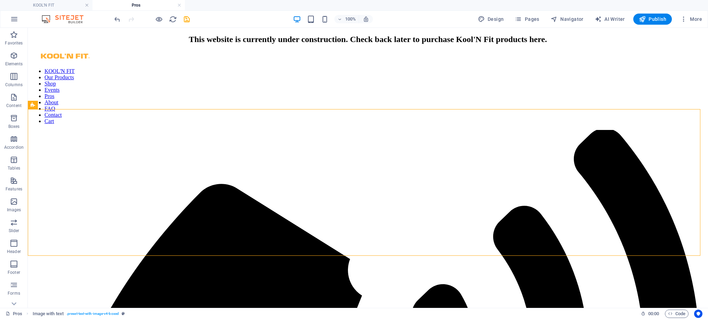
click at [664, 17] on span "Publish" at bounding box center [652, 19] width 27 height 7
checkbox input "false"
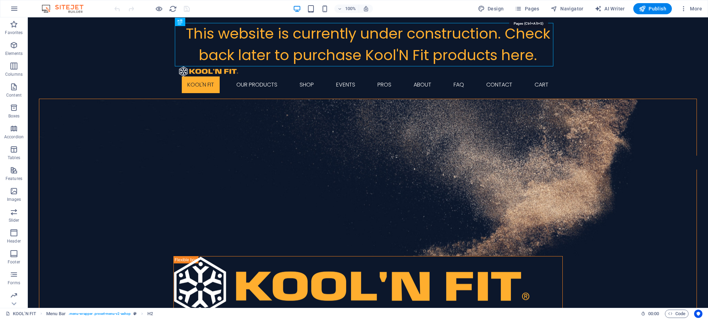
click at [535, 8] on span "Pages" at bounding box center [527, 8] width 24 height 7
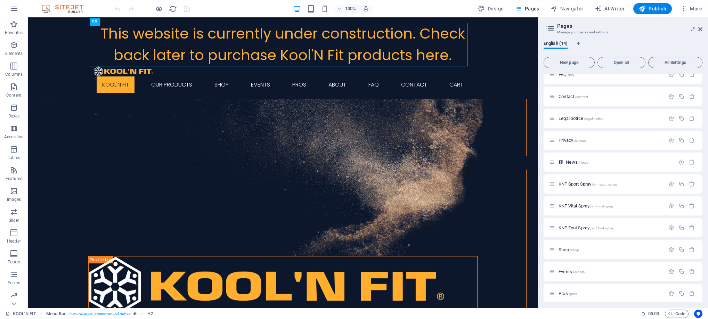
scroll to position [78, 0]
click at [585, 267] on p "Events /events" at bounding box center [611, 268] width 104 height 5
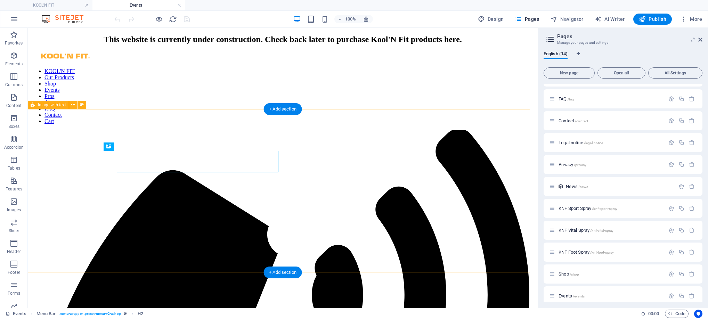
scroll to position [0, 0]
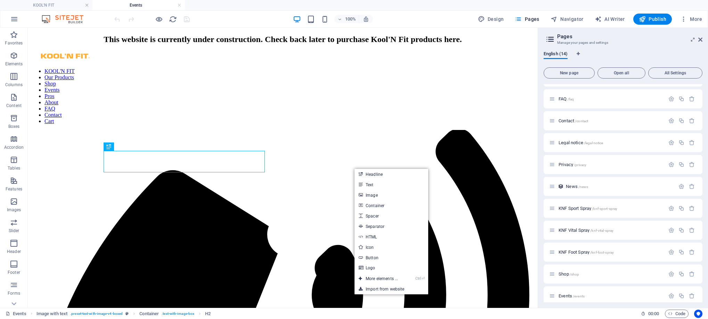
click at [396, 279] on link "Ctrl ⏎ More elements ..." at bounding box center [379, 279] width 48 height 10
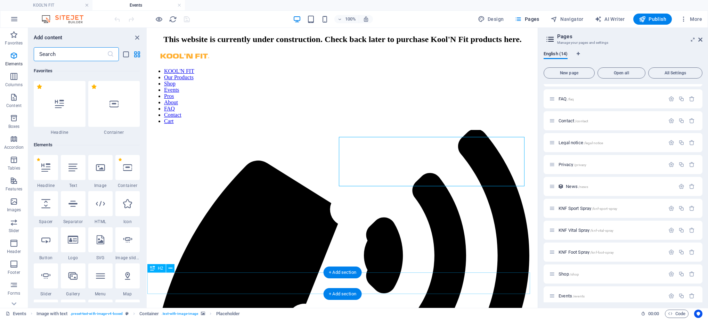
scroll to position [74, 0]
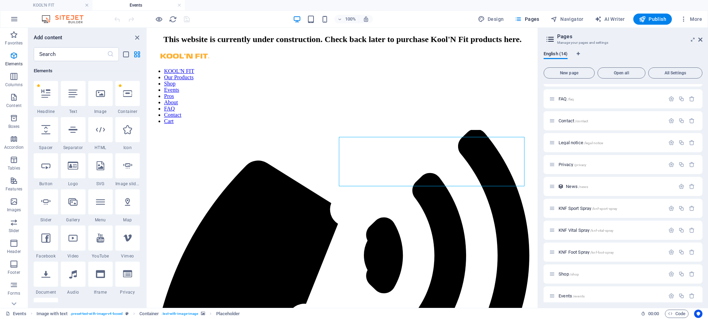
click at [44, 211] on div at bounding box center [46, 202] width 24 height 25
select select "ms"
select select "s"
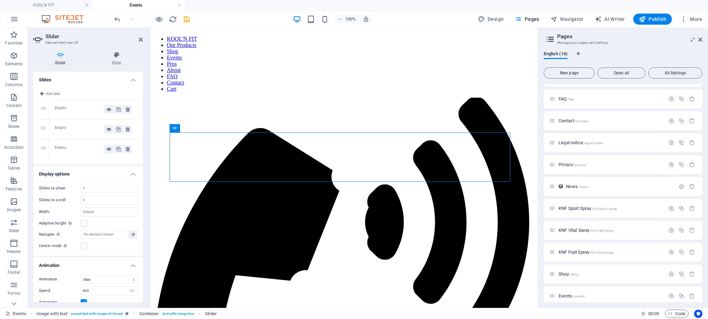
scroll to position [39, 0]
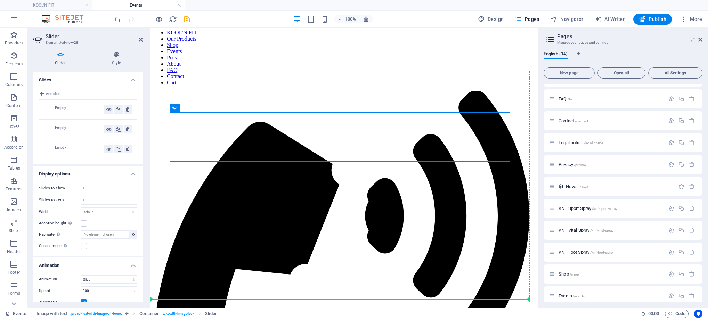
drag, startPoint x: 357, startPoint y: 176, endPoint x: 341, endPoint y: 209, distance: 37.3
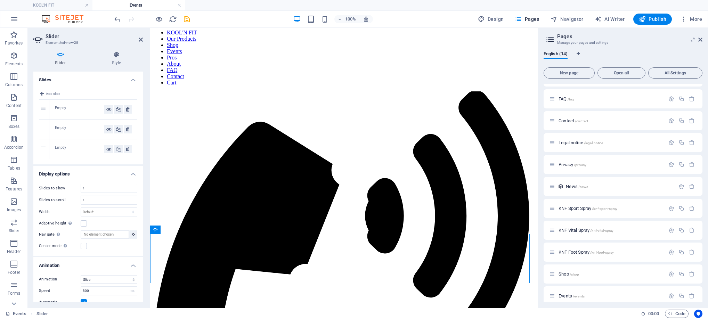
drag, startPoint x: 376, startPoint y: 251, endPoint x: 455, endPoint y: 135, distance: 141.2
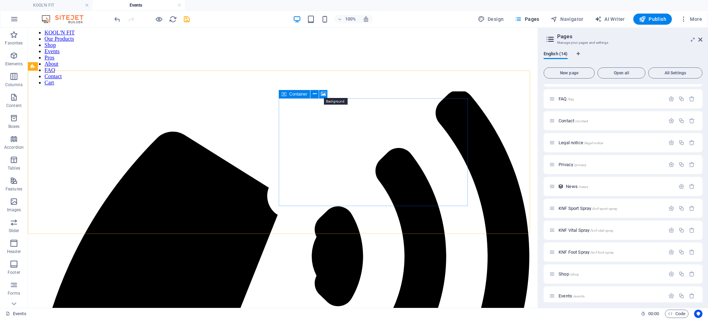
click at [323, 94] on icon at bounding box center [323, 93] width 5 height 7
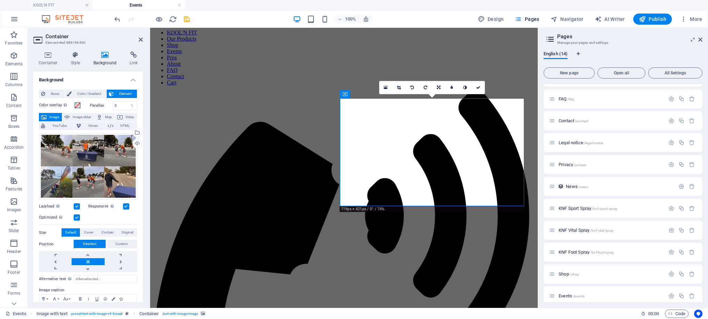
click at [479, 87] on icon at bounding box center [479, 88] width 4 height 4
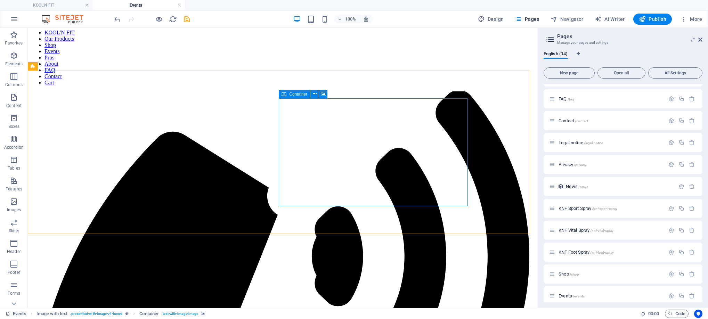
click at [316, 96] on icon at bounding box center [315, 93] width 4 height 7
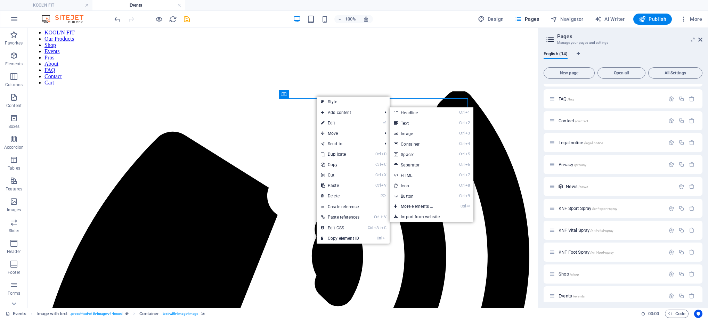
click at [420, 207] on link "Ctrl ⏎ More elements ..." at bounding box center [418, 206] width 57 height 10
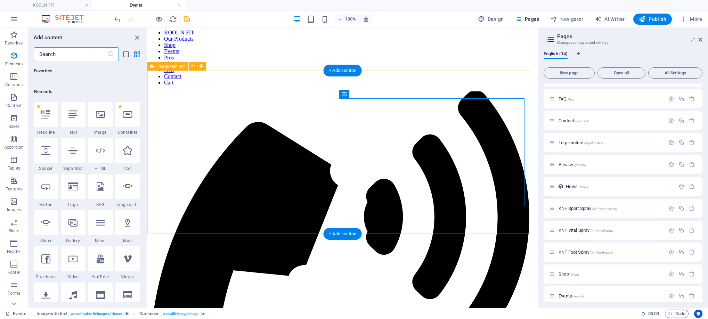
scroll to position [74, 0]
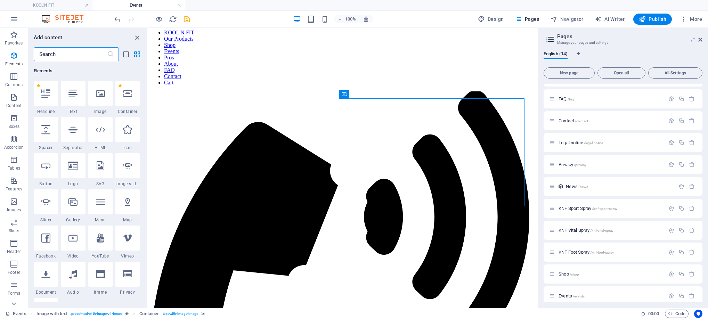
click at [73, 205] on icon at bounding box center [73, 202] width 9 height 9
select select "4"
select select "%"
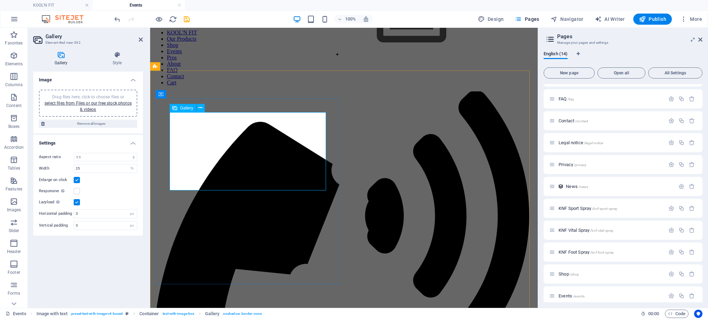
drag, startPoint x: 246, startPoint y: 153, endPoint x: 438, endPoint y: 142, distance: 192.3
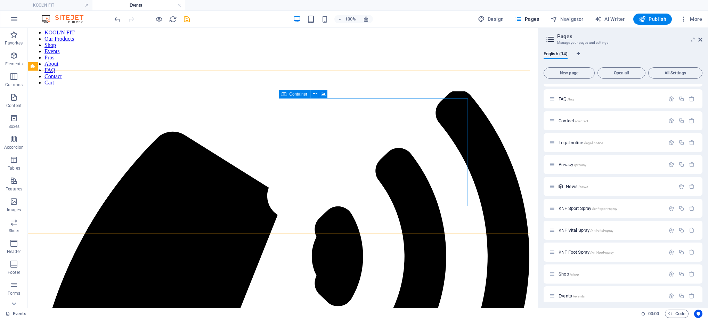
click at [325, 93] on icon at bounding box center [323, 93] width 5 height 7
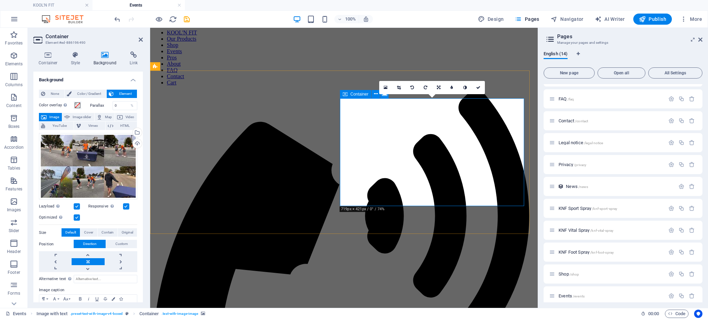
click at [85, 114] on span "Image slider" at bounding box center [82, 117] width 20 height 8
select select "ms"
select select "s"
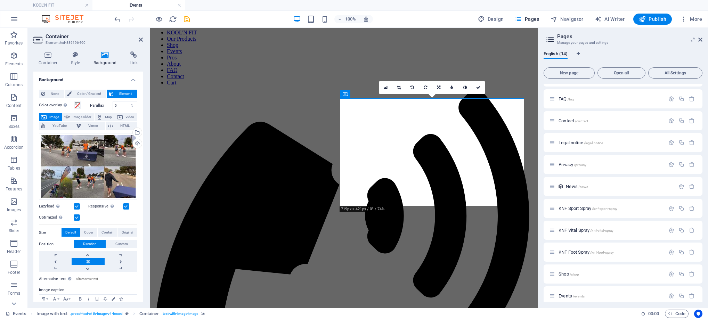
select select "progressive"
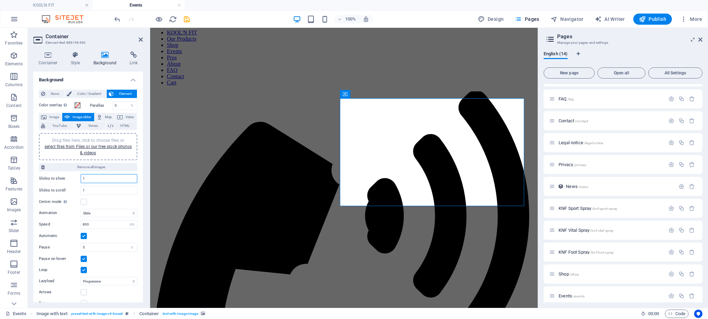
drag, startPoint x: 85, startPoint y: 177, endPoint x: 78, endPoint y: 178, distance: 7.3
click at [78, 178] on div "Slides to show 1" at bounding box center [88, 178] width 98 height 9
type input "15"
drag, startPoint x: 90, startPoint y: 191, endPoint x: 72, endPoint y: 192, distance: 17.4
click at [73, 192] on div "Slides to scroll 1" at bounding box center [88, 190] width 98 height 9
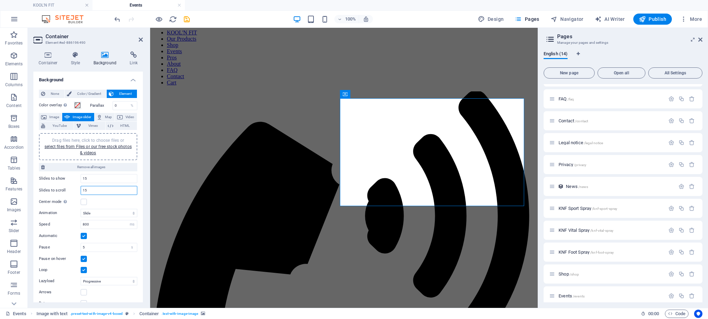
drag, startPoint x: 87, startPoint y: 189, endPoint x: 77, endPoint y: 191, distance: 10.3
click at [77, 191] on div "Slides to scroll 15" at bounding box center [88, 190] width 98 height 9
type input "1"
click at [98, 189] on input "1" at bounding box center [109, 190] width 56 height 8
click at [90, 201] on div "Center mode Enables centered view with partial previous/next slide. Use with od…" at bounding box center [88, 202] width 98 height 8
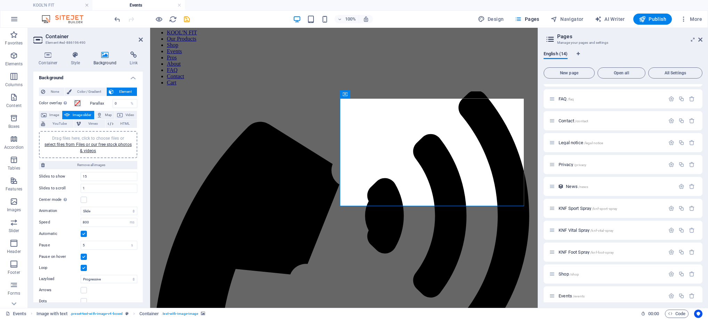
scroll to position [0, 0]
click at [93, 147] on link "select files from Files or our free stock photos & videos" at bounding box center [88, 149] width 87 height 11
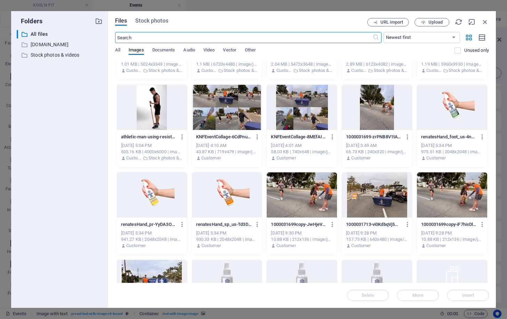
scroll to position [417, 0]
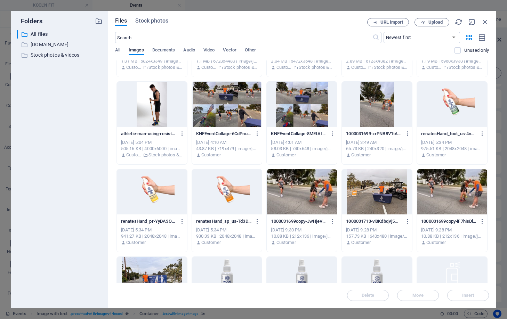
click at [256, 133] on icon "button" at bounding box center [257, 134] width 7 height 6
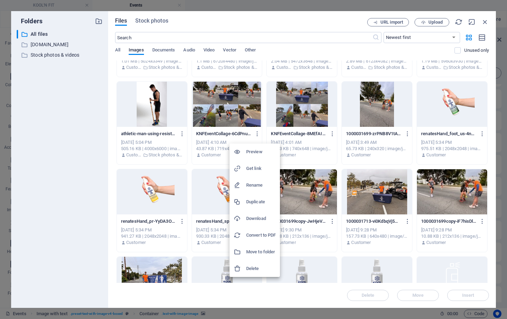
click at [251, 113] on div at bounding box center [253, 159] width 507 height 319
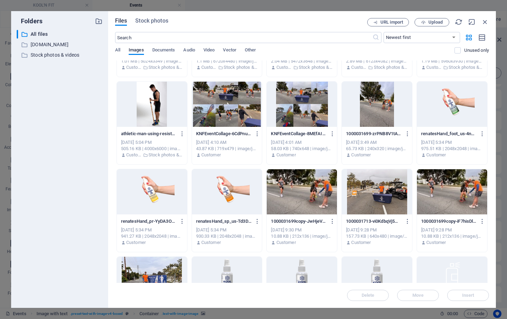
click at [253, 117] on div at bounding box center [227, 104] width 70 height 45
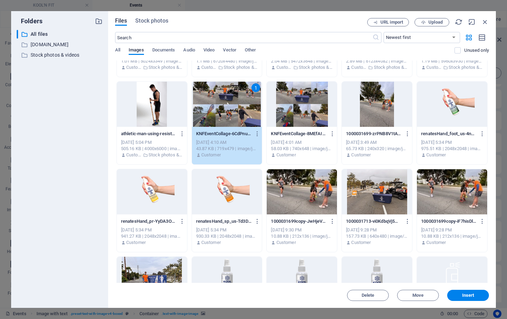
click at [297, 116] on div at bounding box center [302, 104] width 70 height 45
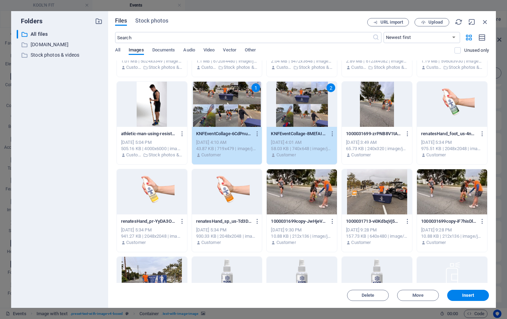
click at [382, 120] on div at bounding box center [377, 104] width 70 height 45
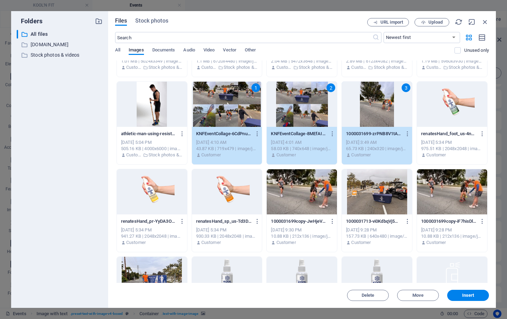
click at [325, 189] on div at bounding box center [302, 191] width 70 height 45
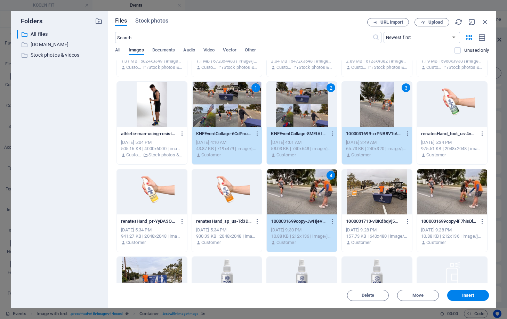
click at [383, 201] on div at bounding box center [377, 191] width 70 height 45
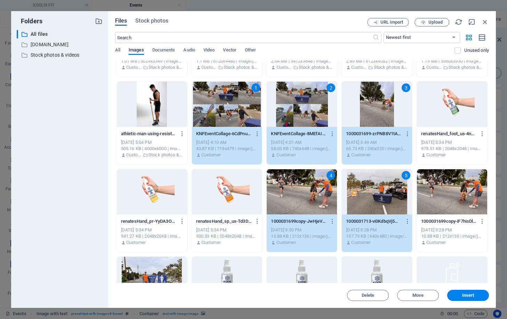
click at [452, 209] on div at bounding box center [452, 191] width 70 height 45
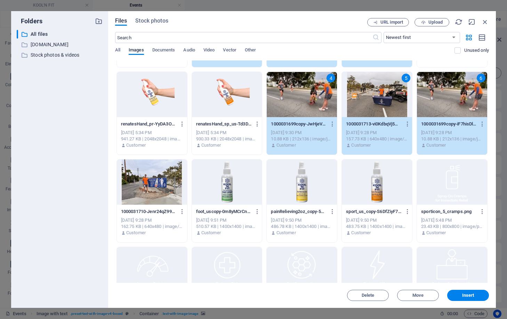
scroll to position [522, 0]
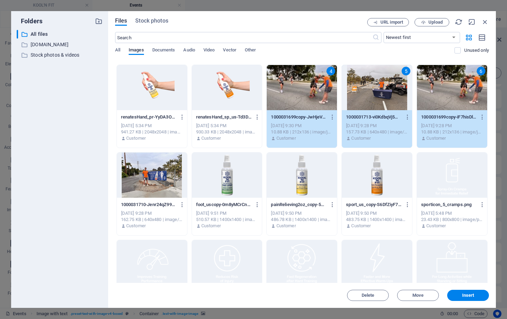
click at [162, 189] on div at bounding box center [152, 175] width 70 height 45
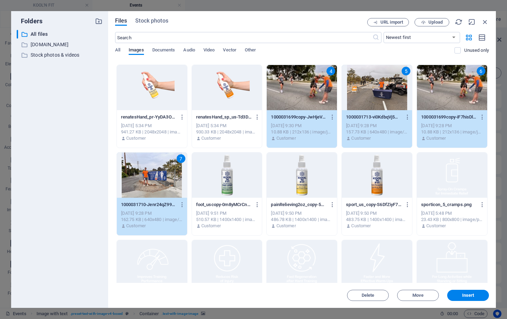
click at [376, 294] on span "Delete" at bounding box center [367, 296] width 35 height 4
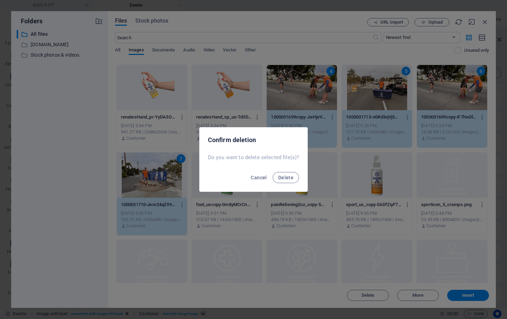
click at [258, 176] on span "Cancel" at bounding box center [259, 178] width 16 height 6
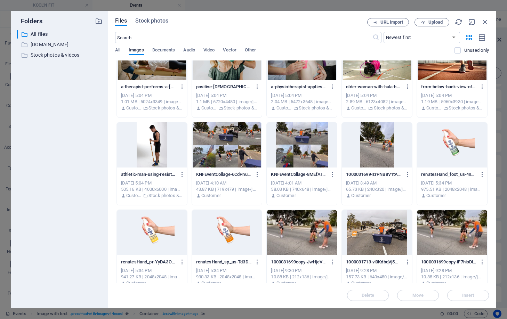
scroll to position [365, 0]
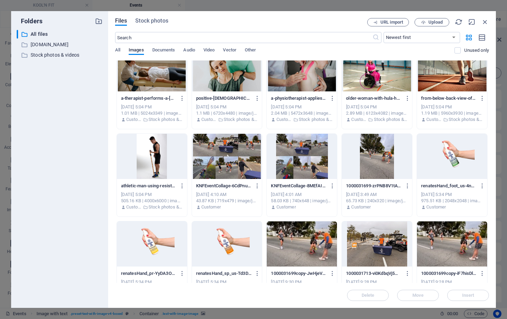
click at [440, 246] on div at bounding box center [452, 244] width 70 height 45
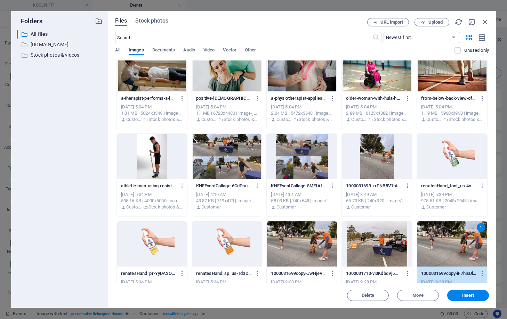
click at [309, 247] on div at bounding box center [302, 244] width 70 height 45
click at [379, 162] on div at bounding box center [377, 156] width 70 height 45
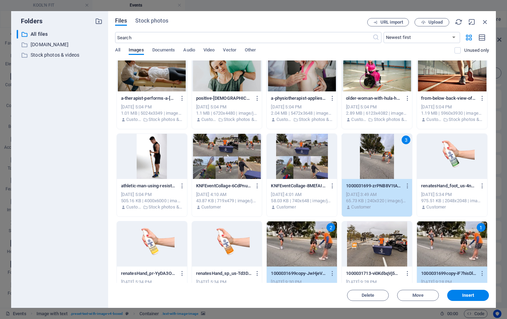
click at [298, 167] on div at bounding box center [302, 156] width 70 height 45
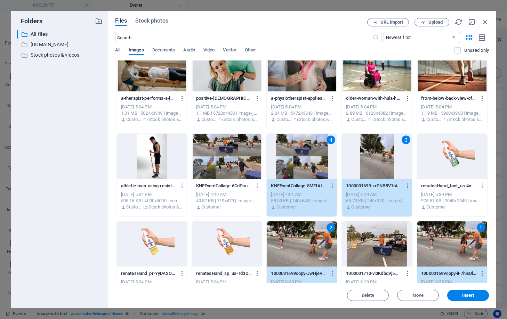
click at [238, 161] on div at bounding box center [227, 156] width 70 height 45
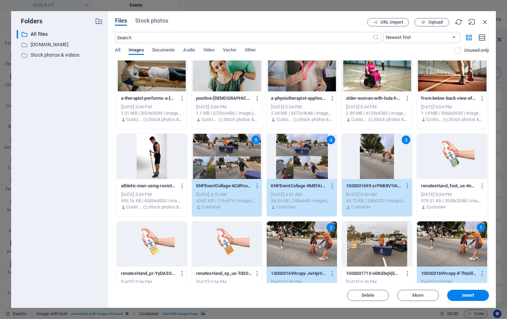
click at [368, 299] on button "Delete" at bounding box center [368, 295] width 42 height 11
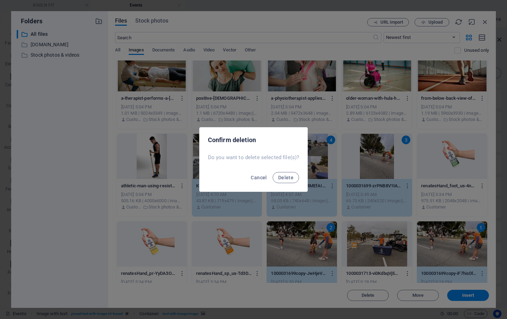
click at [290, 177] on span "Delete" at bounding box center [285, 178] width 15 height 6
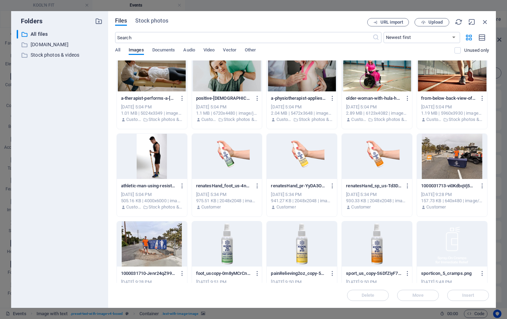
click at [432, 20] on span "Upload" at bounding box center [436, 22] width 14 height 4
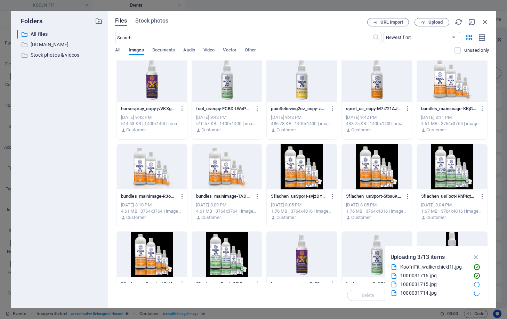
scroll to position [0, 0]
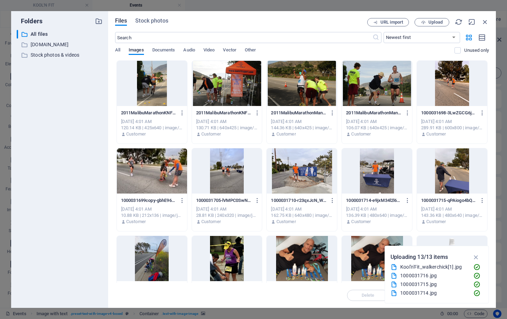
click at [228, 259] on div at bounding box center [227, 258] width 70 height 45
click at [162, 252] on div at bounding box center [152, 258] width 70 height 45
click at [447, 179] on div at bounding box center [452, 171] width 70 height 45
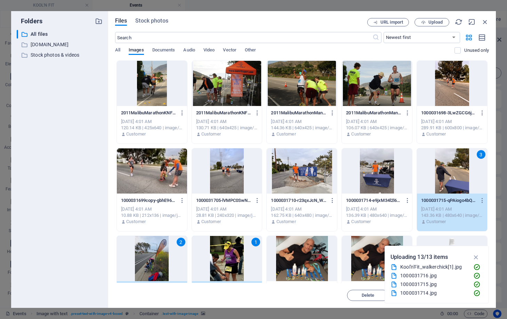
drag, startPoint x: 375, startPoint y: 169, endPoint x: 340, endPoint y: 169, distance: 34.4
click at [374, 169] on div at bounding box center [377, 171] width 70 height 45
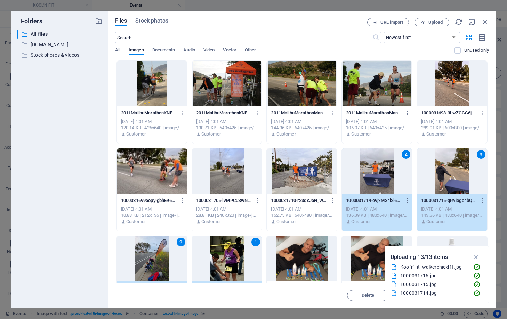
click at [305, 168] on div at bounding box center [302, 171] width 70 height 45
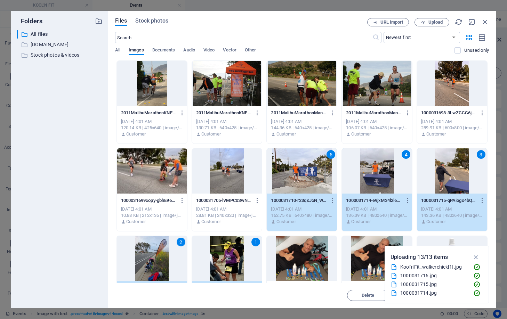
click at [237, 171] on div at bounding box center [227, 171] width 70 height 45
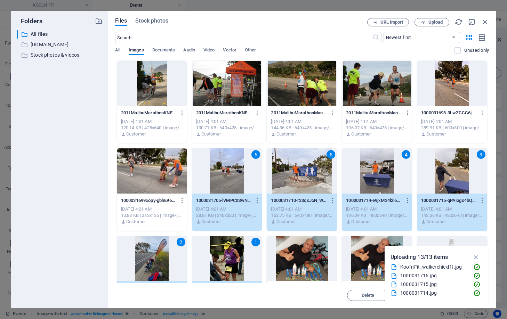
click at [161, 173] on div at bounding box center [152, 171] width 70 height 45
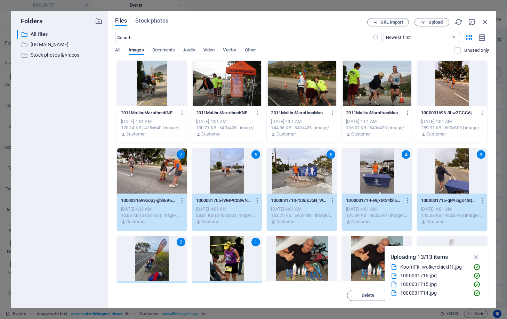
click at [166, 87] on div at bounding box center [152, 83] width 70 height 45
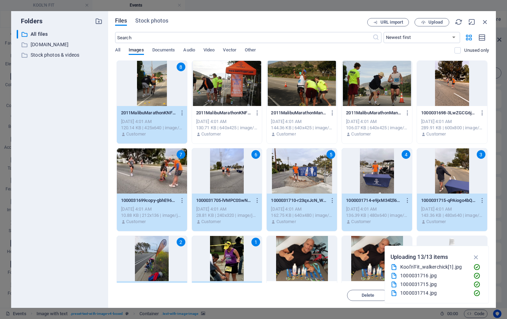
click at [217, 87] on div at bounding box center [227, 83] width 70 height 45
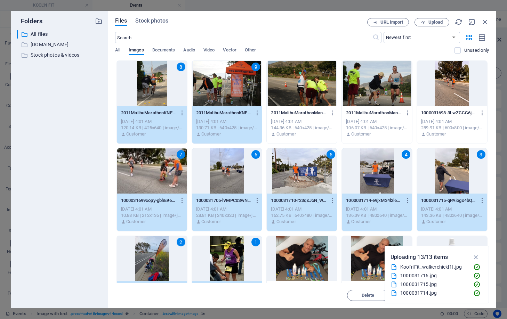
click at [293, 90] on div at bounding box center [302, 83] width 70 height 45
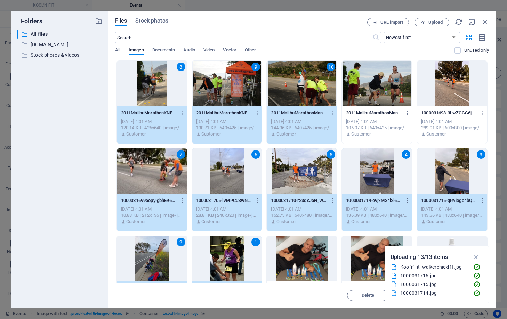
click at [375, 88] on div at bounding box center [377, 83] width 70 height 45
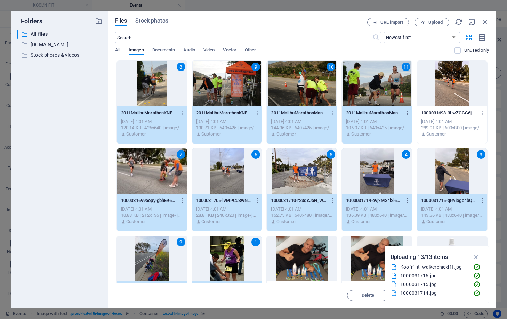
click at [449, 85] on div at bounding box center [452, 83] width 70 height 45
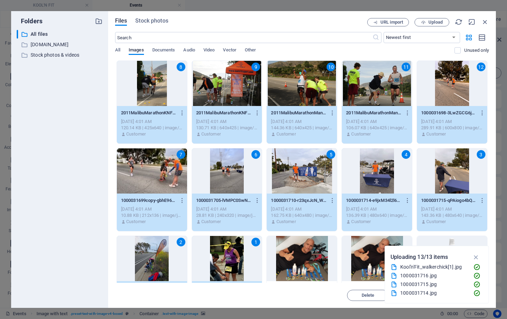
click at [476, 256] on icon "button" at bounding box center [476, 258] width 8 height 8
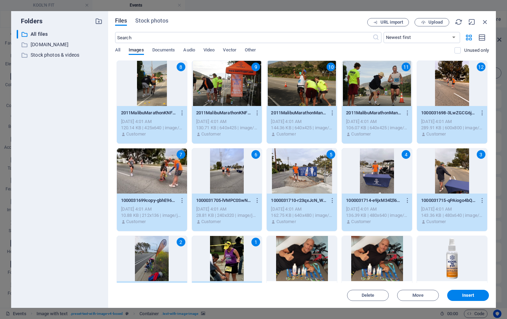
click at [471, 294] on span "Insert" at bounding box center [468, 296] width 12 height 4
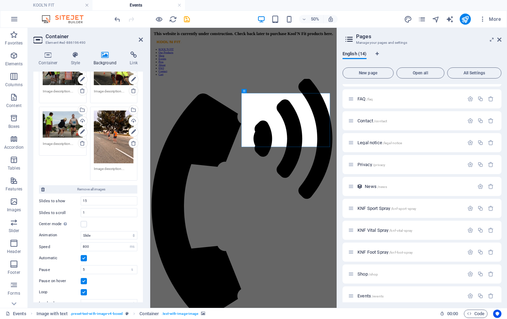
scroll to position [433, 0]
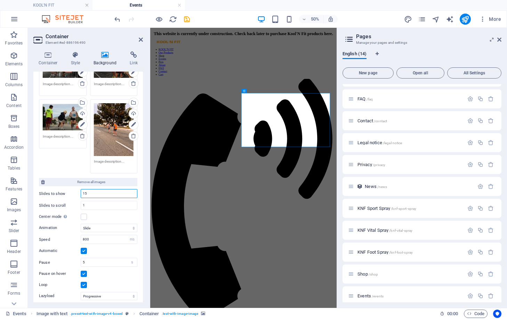
drag, startPoint x: 87, startPoint y: 163, endPoint x: 78, endPoint y: 167, distance: 10.3
click at [78, 189] on div "Slides to show 15" at bounding box center [88, 193] width 98 height 9
type input "1"
drag, startPoint x: 89, startPoint y: 181, endPoint x: 75, endPoint y: 181, distance: 13.6
click at [75, 201] on div "Slides to scroll 1" at bounding box center [88, 205] width 98 height 9
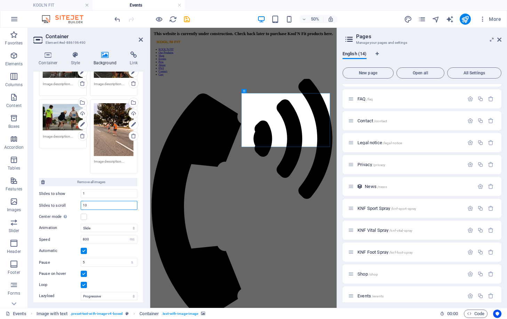
drag, startPoint x: 93, startPoint y: 177, endPoint x: 83, endPoint y: 181, distance: 10.0
click at [83, 201] on input "10" at bounding box center [109, 205] width 56 height 8
type input "12"
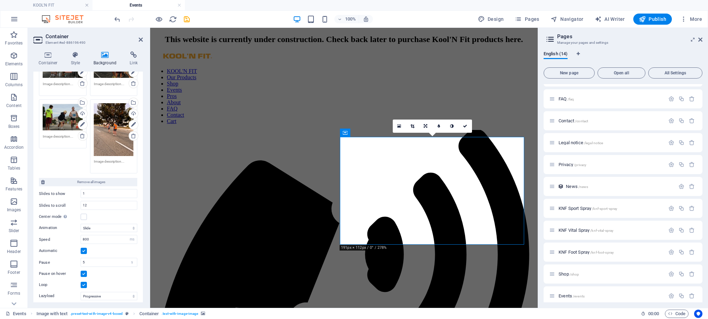
click at [412, 127] on icon at bounding box center [413, 126] width 4 height 4
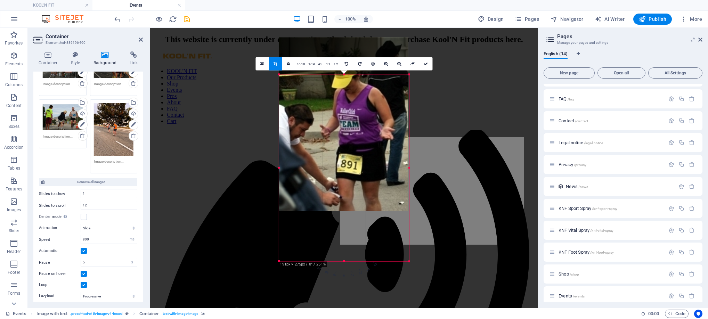
drag, startPoint x: 427, startPoint y: 57, endPoint x: 389, endPoint y: 95, distance: 53.6
click at [389, 95] on div "180 170 160 150 140 130 120 110 100 90 80 70 60 50 40 30 20 10 0 -10 -20 -30 -4…" at bounding box center [344, 168] width 130 height 187
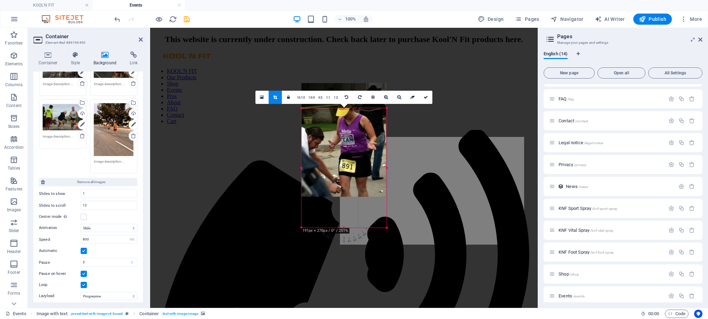
drag, startPoint x: 408, startPoint y: 236, endPoint x: 363, endPoint y: 219, distance: 47.8
click at [363, 219] on div "180 170 160 150 140 130 120 110 100 90 80 70 60 50 40 30 20 10 0 -10 -20 -30 -4…" at bounding box center [344, 168] width 85 height 120
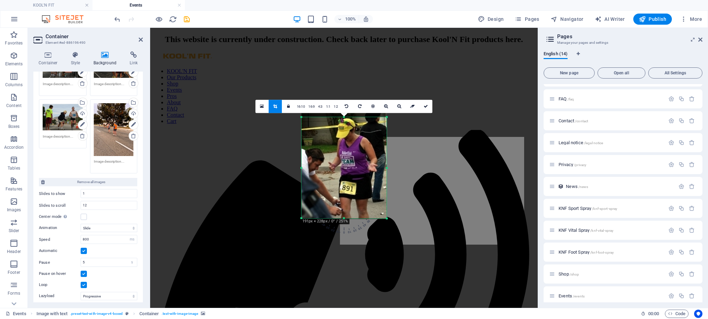
drag, startPoint x: 345, startPoint y: 123, endPoint x: 346, endPoint y: 111, distance: 12.6
click at [346, 117] on div "180 170 160 150 140 130 120 110 100 90 80 70 60 50 40 30 20 10 0 -10 -20 -30 -4…" at bounding box center [344, 167] width 85 height 101
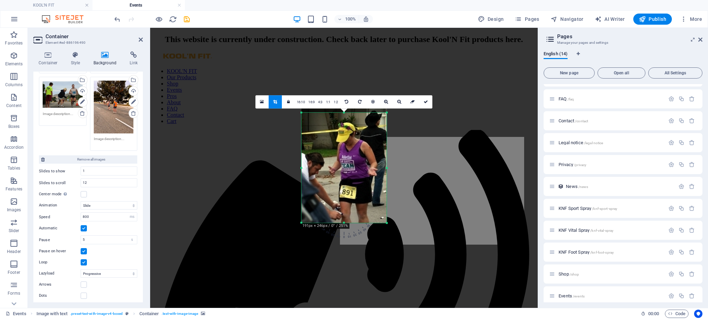
drag, startPoint x: 344, startPoint y: 117, endPoint x: 346, endPoint y: 109, distance: 8.9
click at [346, 113] on div "180 170 160 150 140 130 120 110 100 90 80 70 60 50 40 30 20 10 0 -10 -20 -30 -4…" at bounding box center [344, 168] width 85 height 110
click at [425, 102] on icon at bounding box center [426, 102] width 4 height 4
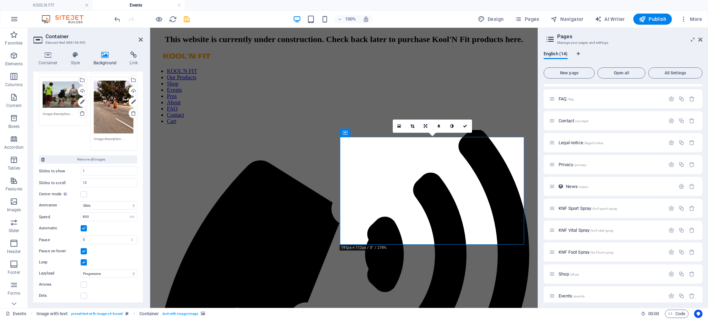
click at [413, 124] on icon at bounding box center [413, 126] width 4 height 4
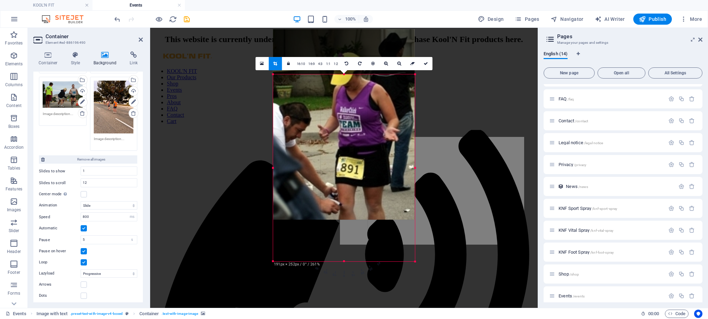
drag, startPoint x: 431, startPoint y: 57, endPoint x: 400, endPoint y: 94, distance: 49.1
click at [400, 94] on div "180 170 160 150 140 130 120 110 100 90 80 70 60 50 40 30 20 10 0 -10 -20 -30 -4…" at bounding box center [344, 167] width 142 height 187
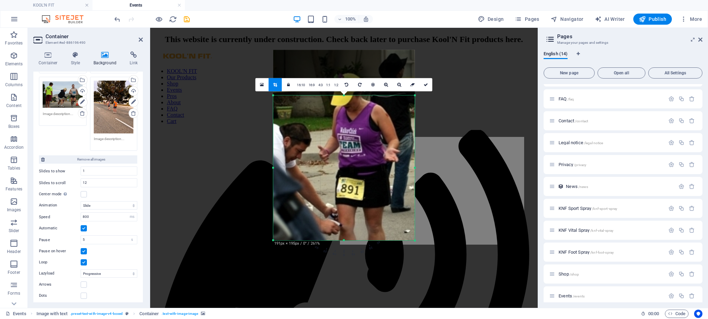
click at [328, 86] on link "1:1" at bounding box center [329, 85] width 8 height 13
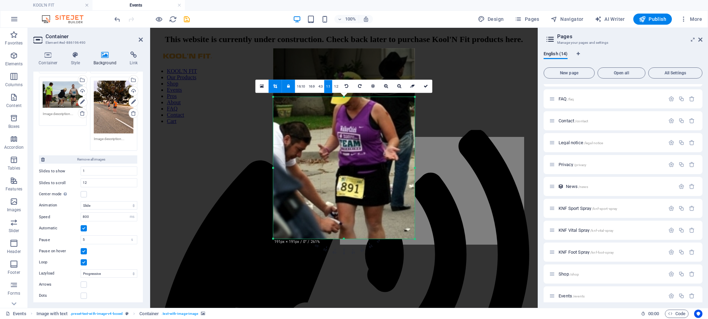
click at [356, 123] on div at bounding box center [344, 143] width 142 height 191
click at [427, 84] on icon at bounding box center [426, 86] width 4 height 4
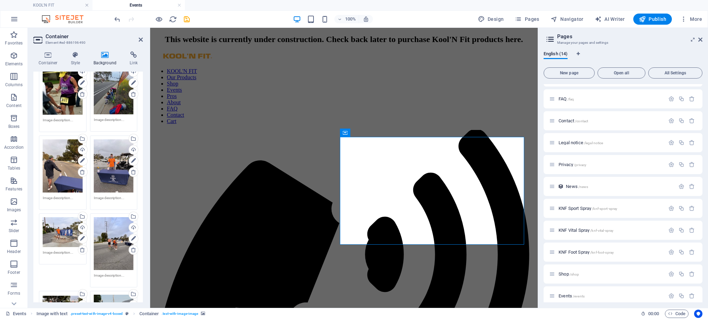
scroll to position [52, 0]
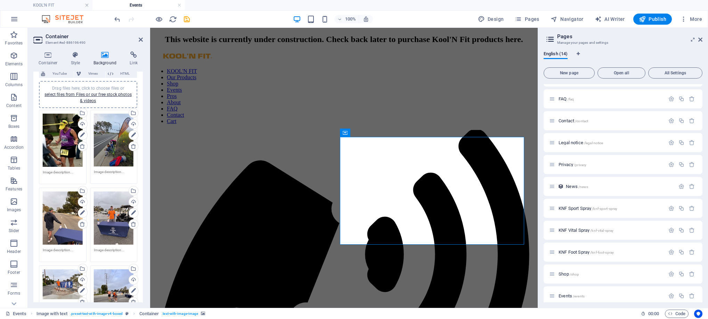
click at [83, 144] on icon at bounding box center [83, 147] width 6 height 6
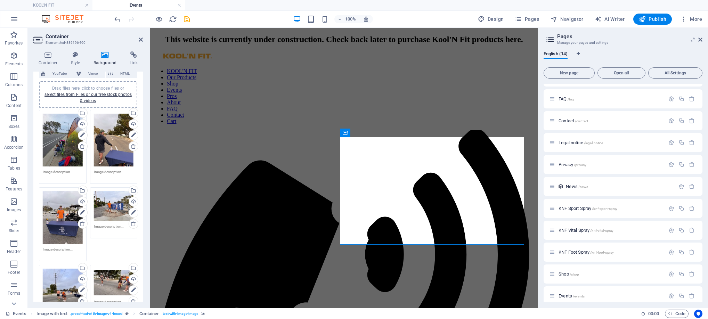
click at [131, 146] on icon at bounding box center [134, 147] width 6 height 6
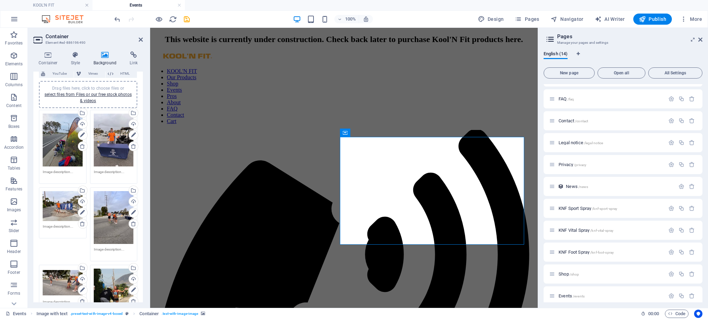
click at [81, 144] on icon at bounding box center [83, 147] width 6 height 6
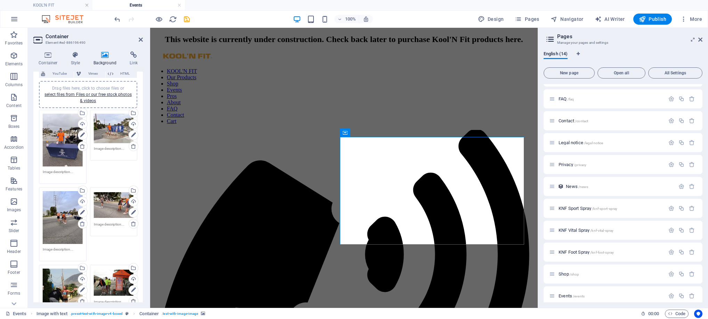
click at [78, 145] on link at bounding box center [83, 147] width 10 height 10
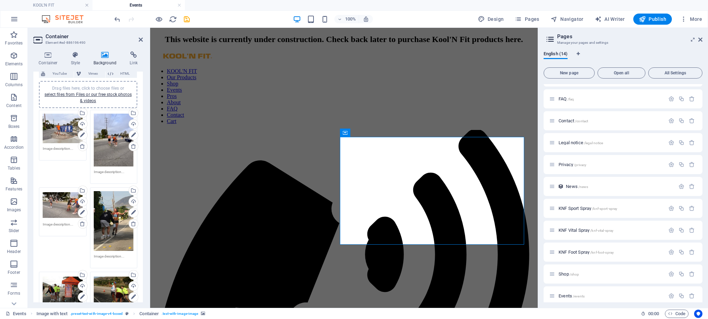
click at [131, 144] on icon at bounding box center [134, 147] width 6 height 6
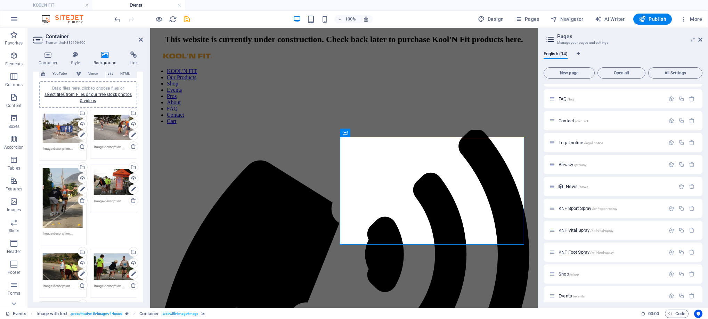
click at [67, 200] on div "Drag files here, click to choose files or select files from Files or our free s…" at bounding box center [63, 198] width 40 height 60
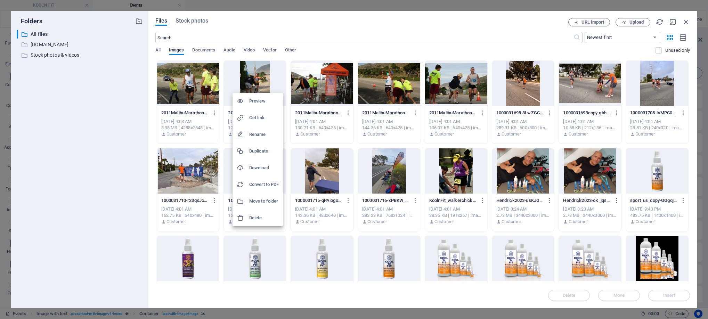
click at [686, 20] on div at bounding box center [354, 159] width 708 height 319
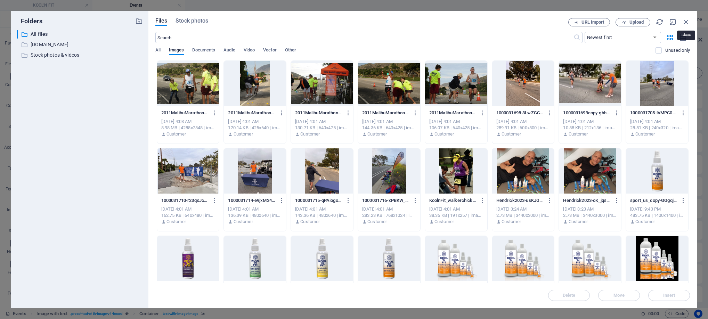
click at [688, 21] on icon "button" at bounding box center [687, 22] width 8 height 8
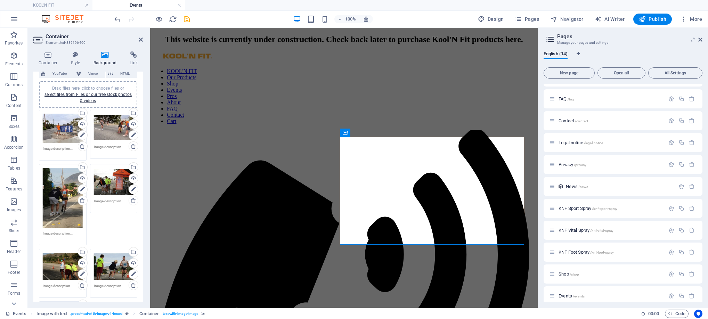
click at [63, 193] on div "Drag files here, click to choose files or select files from Files or our free s…" at bounding box center [63, 198] width 40 height 60
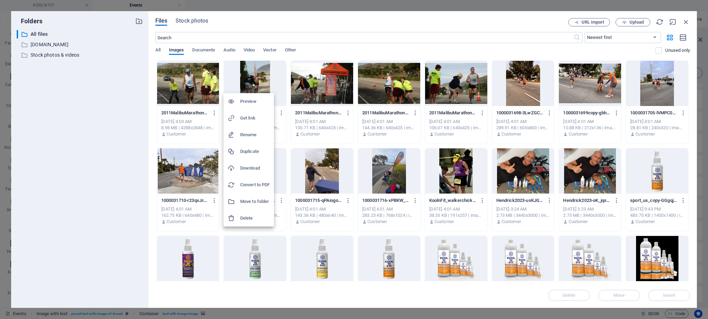
click at [280, 115] on div at bounding box center [354, 159] width 708 height 319
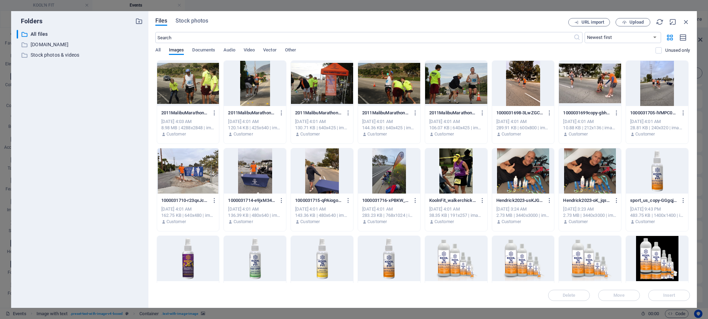
click at [281, 113] on icon "button" at bounding box center [282, 113] width 7 height 6
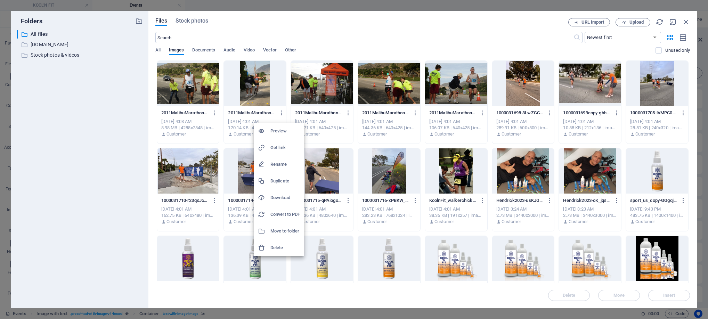
click at [686, 20] on div at bounding box center [354, 159] width 708 height 319
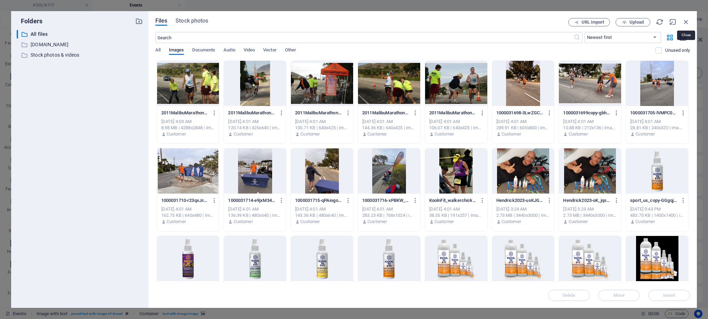
click at [689, 21] on icon "button" at bounding box center [687, 22] width 8 height 8
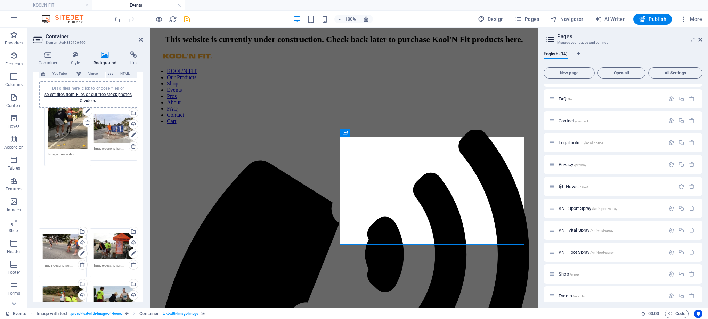
drag, startPoint x: 57, startPoint y: 202, endPoint x: 63, endPoint y: 125, distance: 78.1
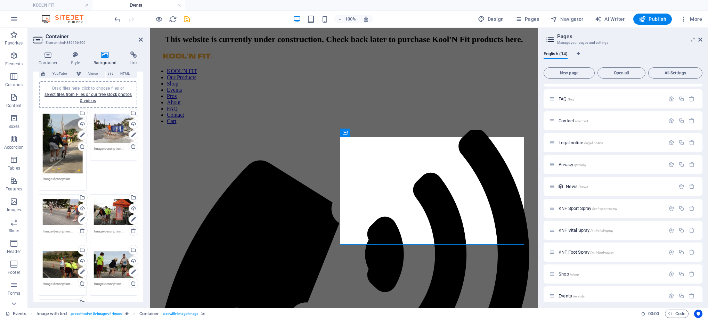
scroll to position [0, 0]
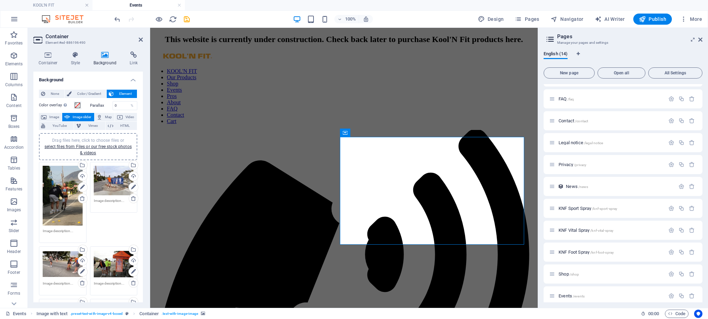
click at [74, 229] on textarea at bounding box center [63, 234] width 40 height 10
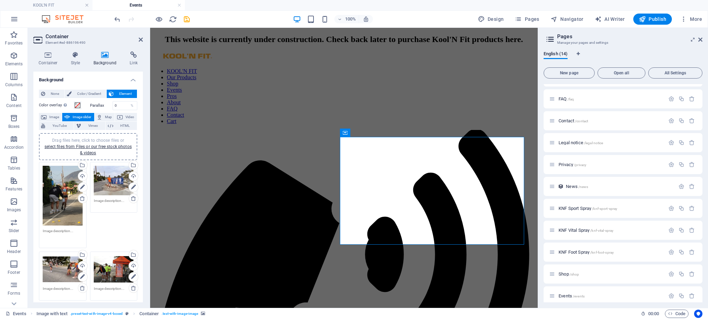
click at [74, 232] on textarea at bounding box center [63, 237] width 40 height 16
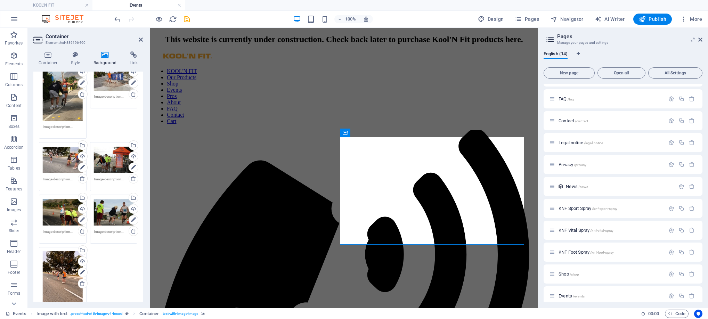
scroll to position [52, 0]
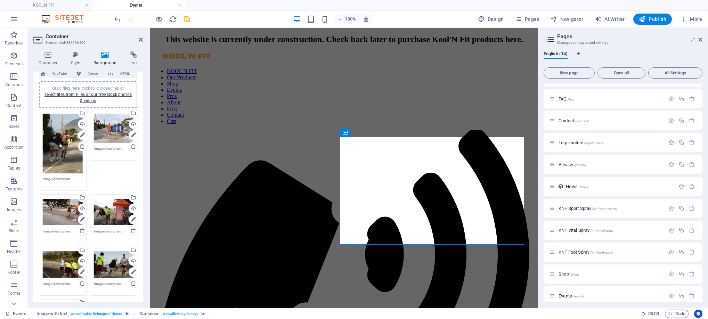
click at [63, 148] on div "Drag files here, click to choose files or select files from Files or our free s…" at bounding box center [63, 144] width 40 height 60
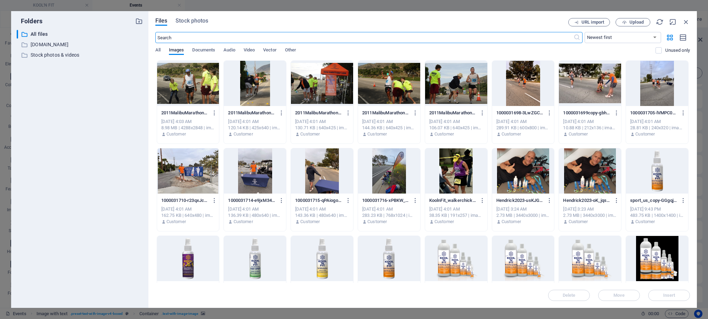
click at [657, 99] on div at bounding box center [657, 83] width 62 height 45
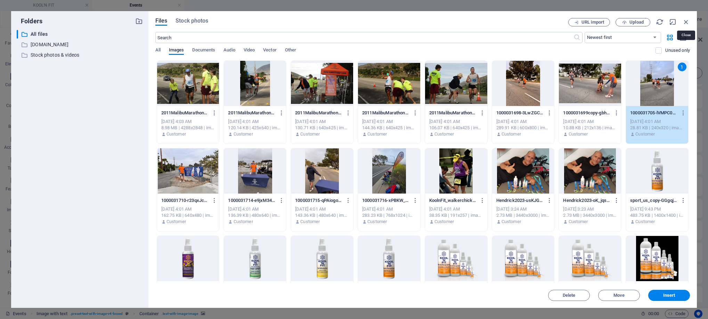
click at [686, 24] on icon "button" at bounding box center [687, 22] width 8 height 8
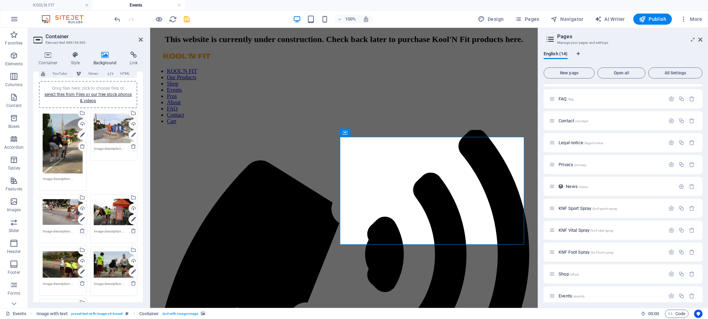
click at [111, 93] on link "select files from Files or our free stock photos & videos" at bounding box center [88, 97] width 87 height 11
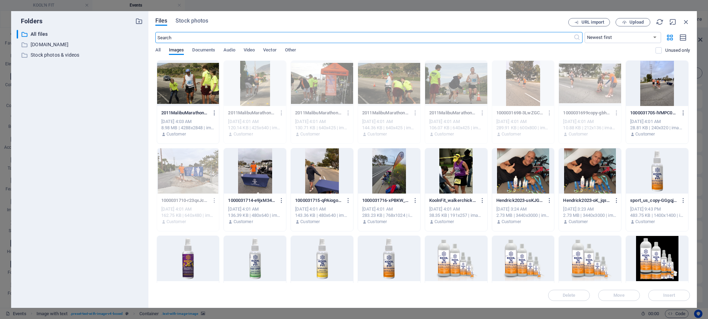
click at [262, 185] on div at bounding box center [255, 171] width 62 height 45
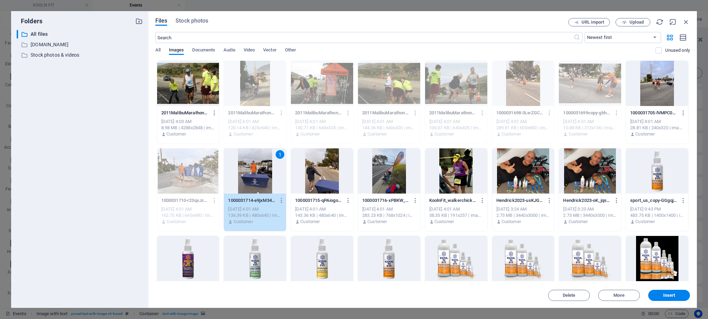
click at [203, 91] on div at bounding box center [188, 83] width 62 height 45
click at [331, 187] on div at bounding box center [322, 171] width 62 height 45
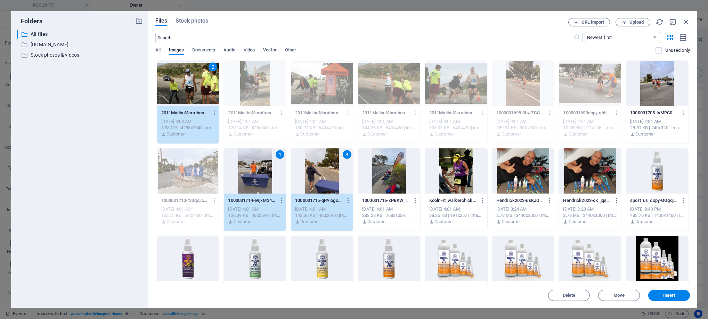
click at [659, 93] on div at bounding box center [657, 83] width 62 height 45
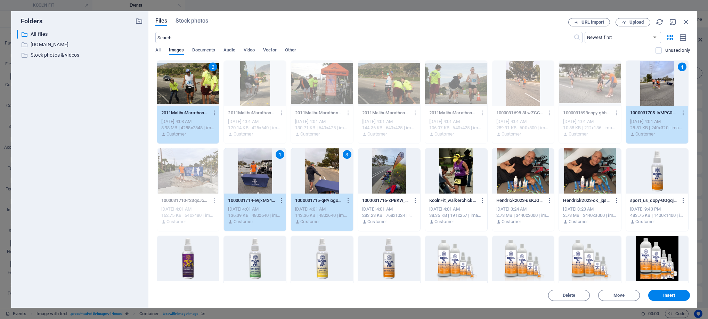
click at [672, 295] on span "Insert" at bounding box center [670, 296] width 12 height 4
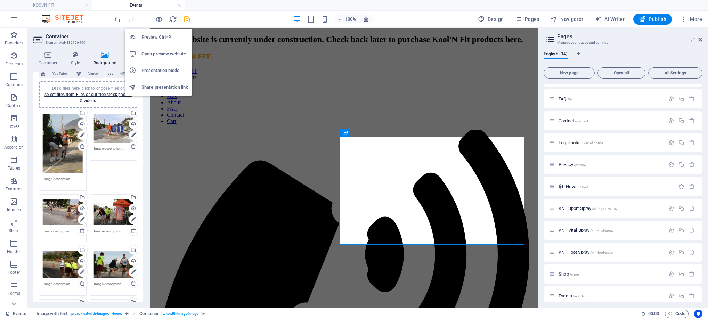
click at [160, 17] on icon "button" at bounding box center [159, 19] width 8 height 8
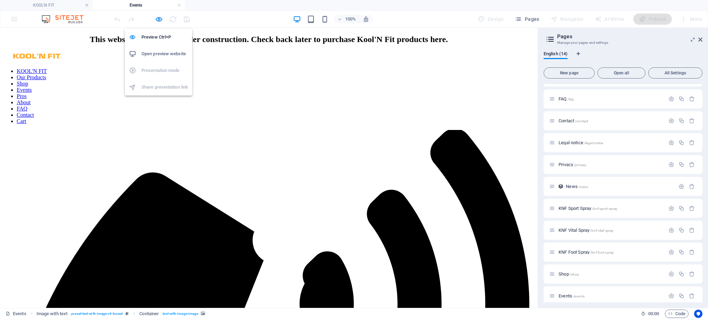
click at [159, 19] on icon "button" at bounding box center [159, 19] width 8 height 8
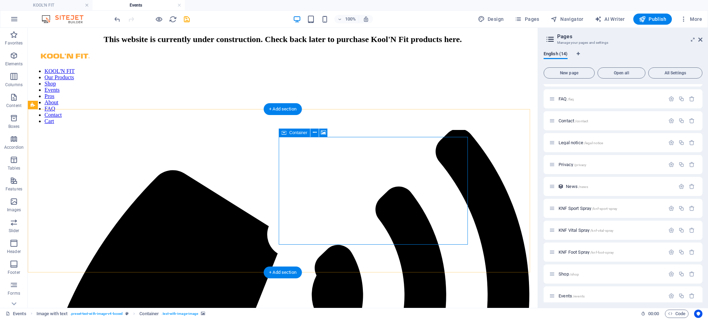
select select "ms"
select select "s"
select select "progressive"
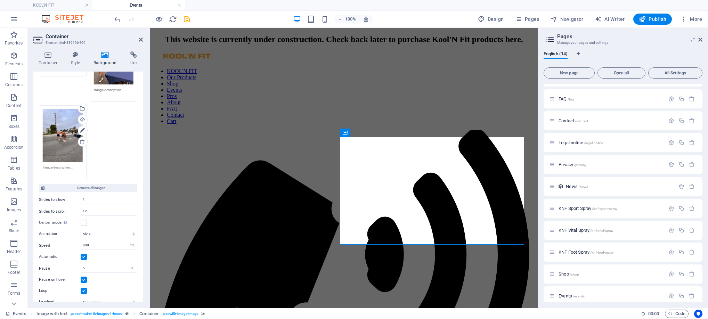
scroll to position [417, 0]
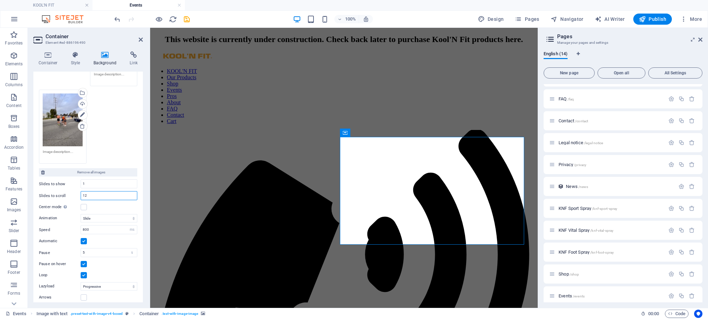
drag, startPoint x: 88, startPoint y: 193, endPoint x: 78, endPoint y: 193, distance: 9.7
click at [78, 193] on div "Slides to scroll 12" at bounding box center [88, 195] width 98 height 9
type input "11"
click at [187, 20] on icon "save" at bounding box center [187, 19] width 8 height 8
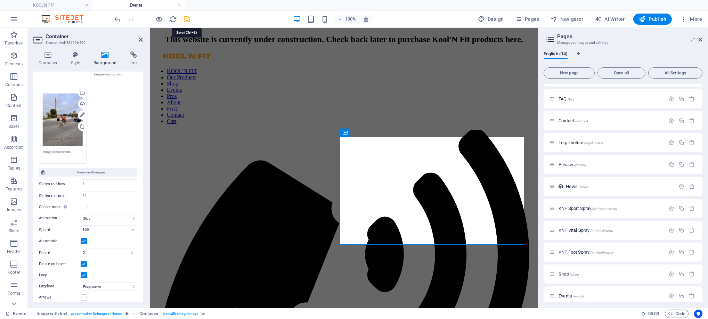
checkbox input "false"
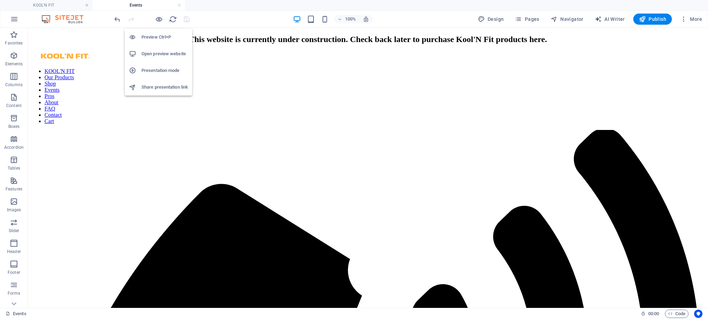
click at [160, 19] on icon "button" at bounding box center [159, 19] width 8 height 8
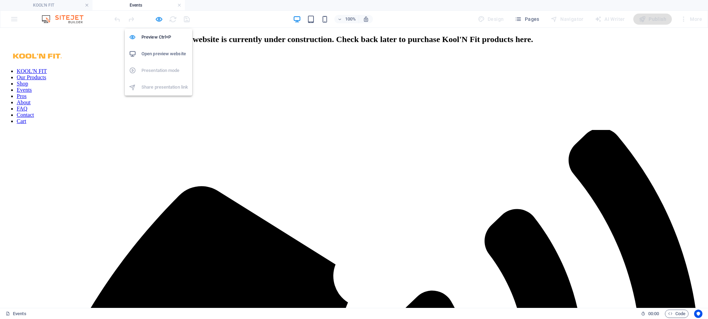
click at [160, 19] on icon "button" at bounding box center [159, 19] width 8 height 8
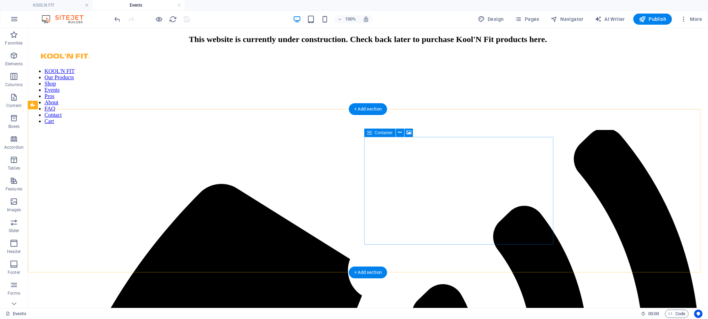
select select "ms"
select select "s"
select select "progressive"
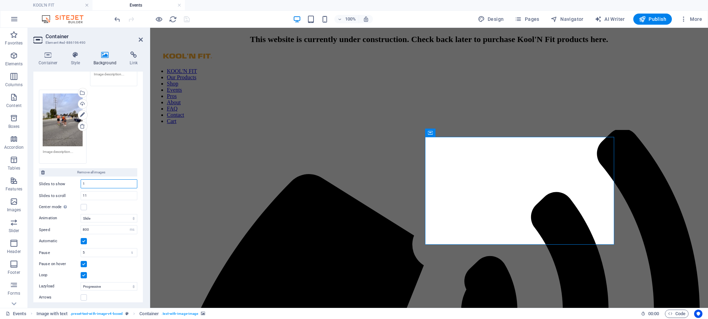
drag, startPoint x: 87, startPoint y: 178, endPoint x: 83, endPoint y: 179, distance: 3.8
click at [83, 180] on input "1" at bounding box center [109, 184] width 56 height 8
drag, startPoint x: 88, startPoint y: 178, endPoint x: 80, endPoint y: 179, distance: 7.4
click at [81, 179] on div "11" at bounding box center [109, 183] width 57 height 9
type input "1"
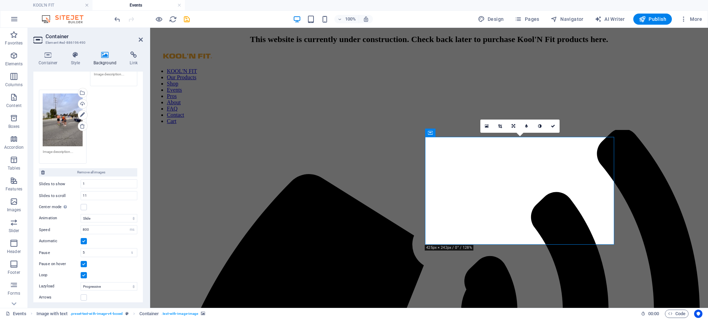
click at [84, 206] on label at bounding box center [84, 207] width 6 height 6
click at [0, 0] on input "Center mode Enables centered view with partial previous/next slide. Use with od…" at bounding box center [0, 0] width 0 height 0
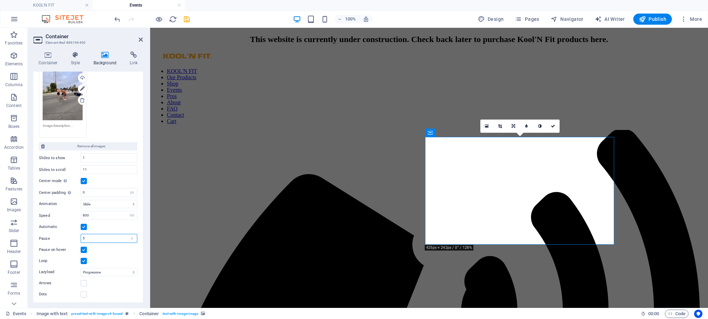
drag, startPoint x: 92, startPoint y: 237, endPoint x: 79, endPoint y: 237, distance: 12.5
click at [79, 237] on div "Pause 5 s ms" at bounding box center [88, 238] width 98 height 9
type input "3"
click at [116, 249] on div "Pause on hover" at bounding box center [88, 250] width 98 height 8
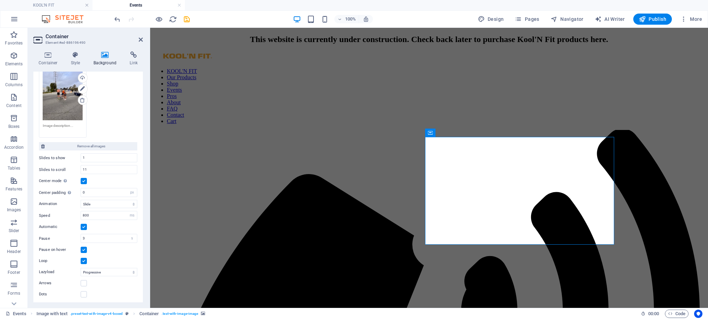
click at [660, 18] on span "Publish" at bounding box center [652, 19] width 27 height 7
checkbox input "false"
